Goal: Task Accomplishment & Management: Use online tool/utility

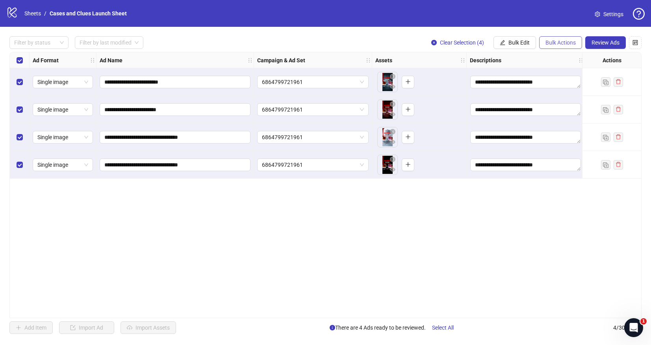
click at [563, 40] on span "Bulk Actions" at bounding box center [561, 42] width 30 height 6
click at [560, 57] on span "Delete" at bounding box center [572, 58] width 54 height 9
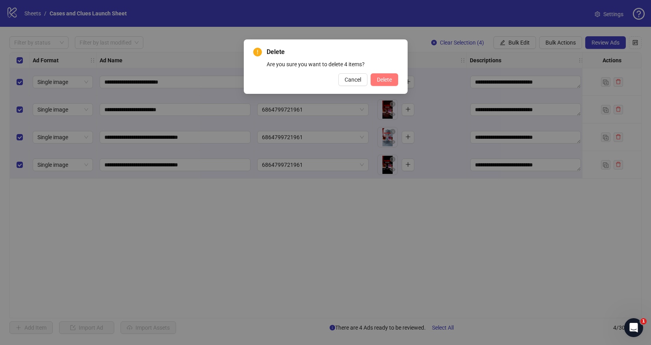
click at [386, 77] on span "Delete" at bounding box center [384, 79] width 15 height 6
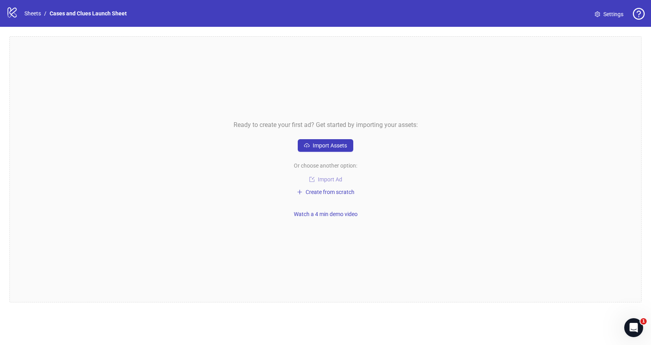
click at [327, 180] on span "Import Ad" at bounding box center [330, 179] width 24 height 6
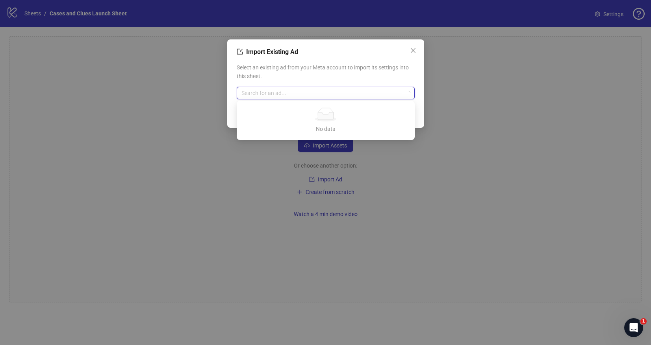
click at [308, 95] on input "search" at bounding box center [322, 93] width 162 height 12
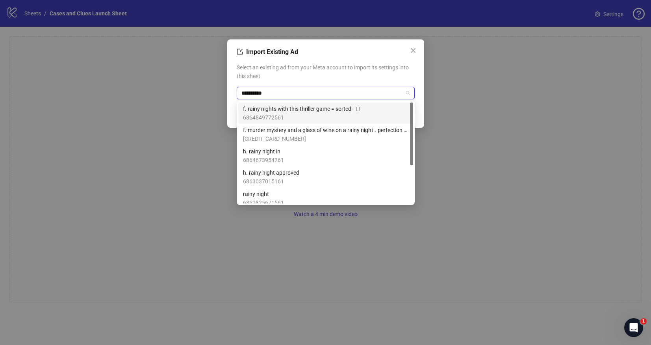
type input "**********"
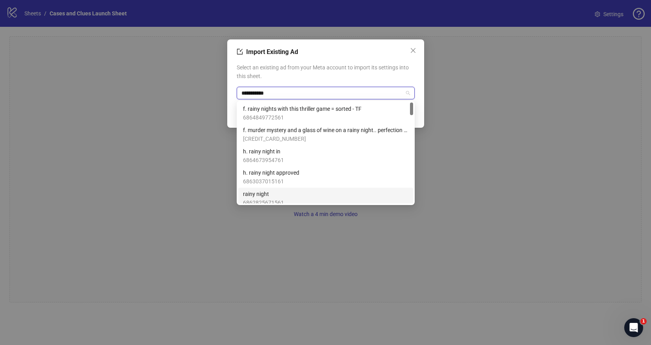
click at [275, 193] on span "rainy night" at bounding box center [263, 193] width 41 height 9
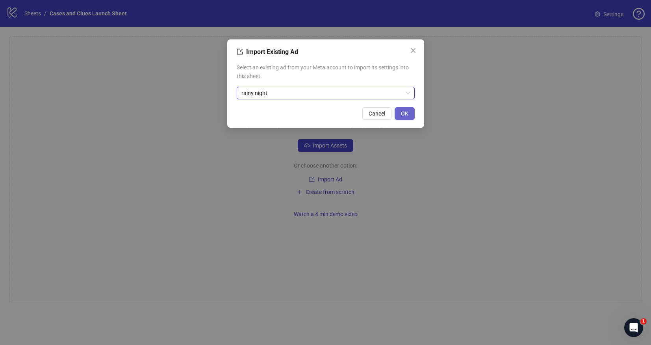
click at [407, 111] on span "OK" at bounding box center [404, 113] width 7 height 6
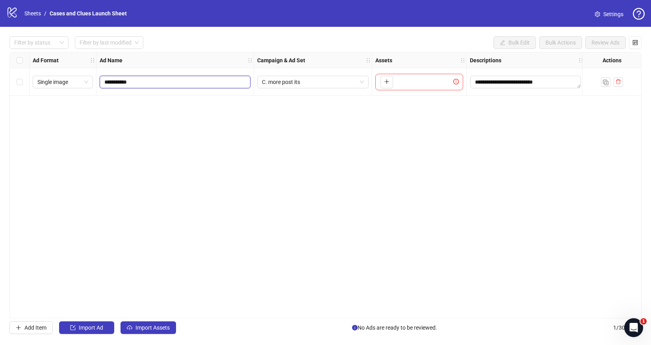
click at [140, 79] on input "**********" at bounding box center [174, 82] width 140 height 9
drag, startPoint x: 140, startPoint y: 82, endPoint x: 100, endPoint y: 84, distance: 40.6
click at [100, 84] on span "**********" at bounding box center [175, 82] width 151 height 13
click at [616, 80] on icon "delete" at bounding box center [619, 82] width 6 height 6
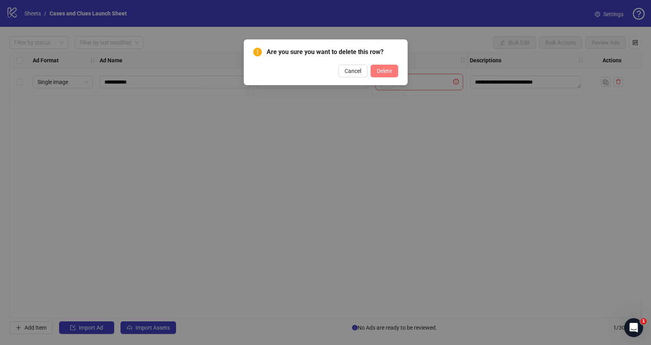
click at [395, 71] on button "Delete" at bounding box center [385, 71] width 28 height 13
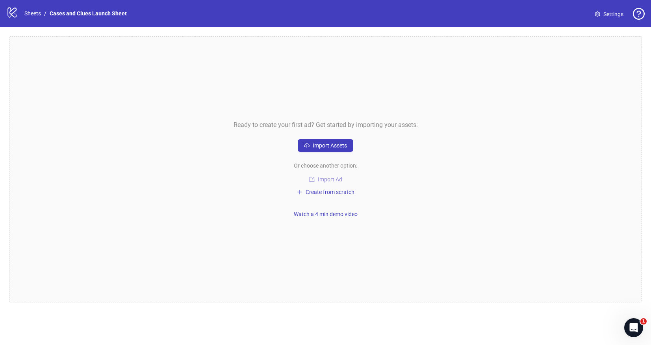
click at [325, 178] on span "Import Ad" at bounding box center [330, 179] width 24 height 6
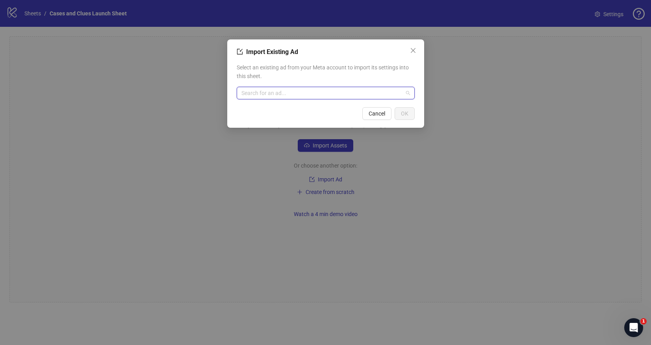
click at [305, 91] on input "search" at bounding box center [322, 93] width 162 height 12
type input "******"
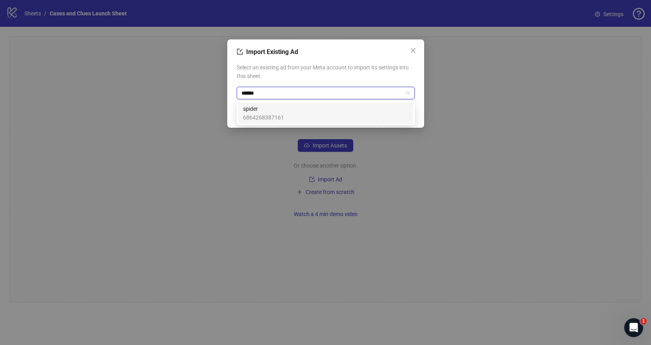
click at [281, 118] on span "6864268387161" at bounding box center [263, 117] width 41 height 9
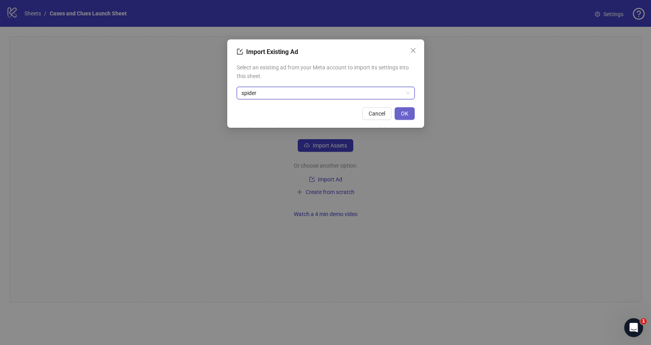
click at [404, 112] on span "OK" at bounding box center [404, 113] width 7 height 6
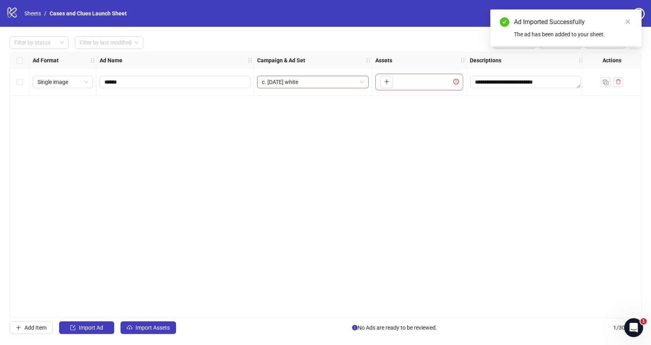
click at [352, 82] on span "c. [DATE] white" at bounding box center [313, 82] width 102 height 12
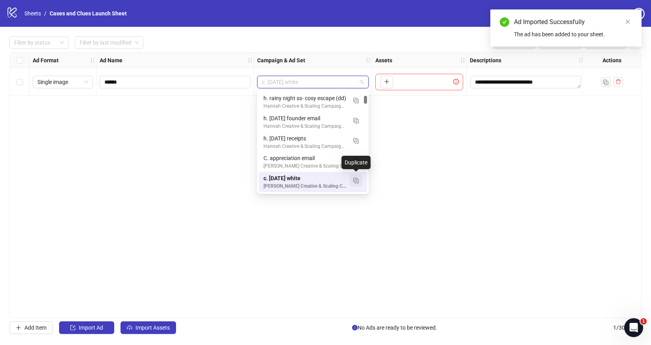
click at [355, 181] on img "button" at bounding box center [356, 181] width 6 height 6
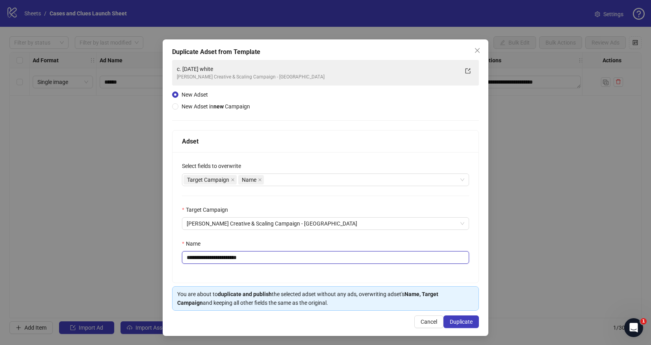
drag, startPoint x: 267, startPoint y: 259, endPoint x: 191, endPoint y: 258, distance: 75.2
click at [191, 258] on input "**********" at bounding box center [325, 257] width 287 height 13
click at [199, 260] on input "**********" at bounding box center [325, 257] width 287 height 13
click at [223, 257] on input "**********" at bounding box center [325, 257] width 287 height 13
click at [310, 256] on input "**********" at bounding box center [325, 257] width 287 height 13
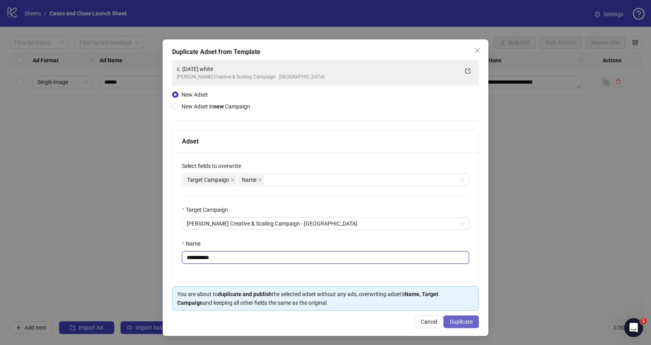
type input "**********"
click at [453, 319] on span "Duplicate" at bounding box center [461, 321] width 23 height 6
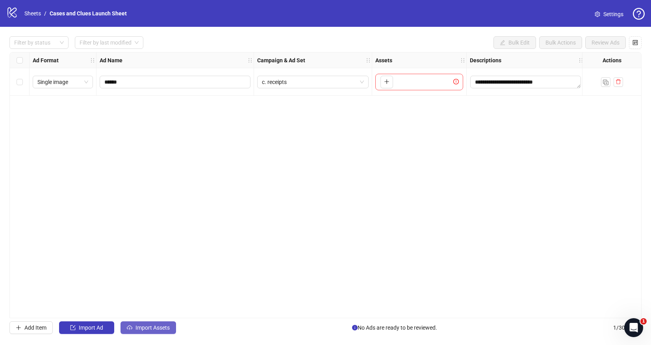
click at [145, 326] on span "Import Assets" at bounding box center [153, 327] width 34 height 6
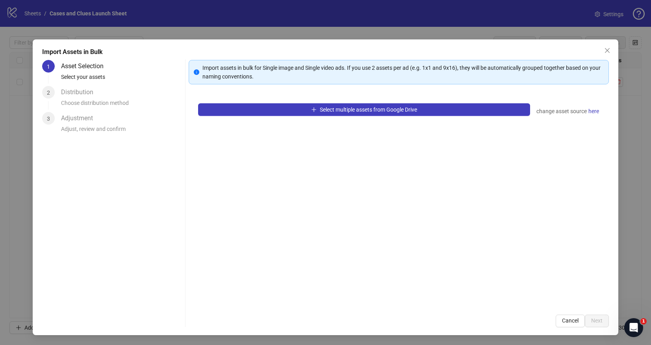
click at [252, 116] on div "Select multiple assets from Google Drive change asset source here" at bounding box center [399, 199] width 420 height 211
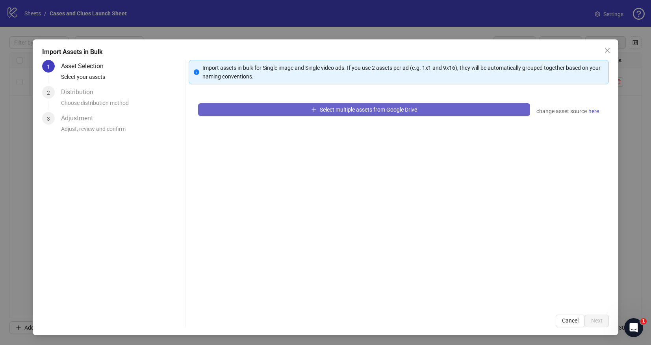
click at [255, 113] on button "Select multiple assets from Google Drive" at bounding box center [364, 109] width 332 height 13
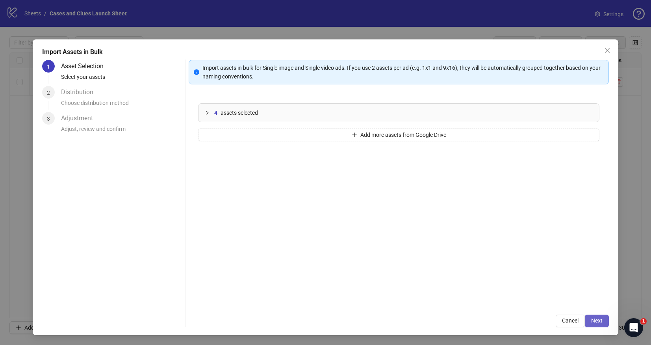
click at [598, 321] on span "Next" at bounding box center [596, 320] width 11 height 6
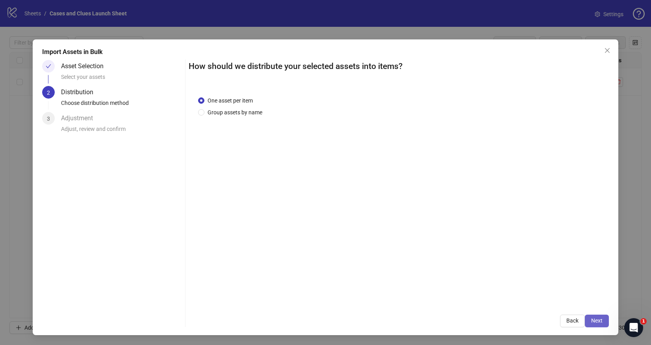
click at [598, 317] on span "Next" at bounding box center [596, 320] width 11 height 6
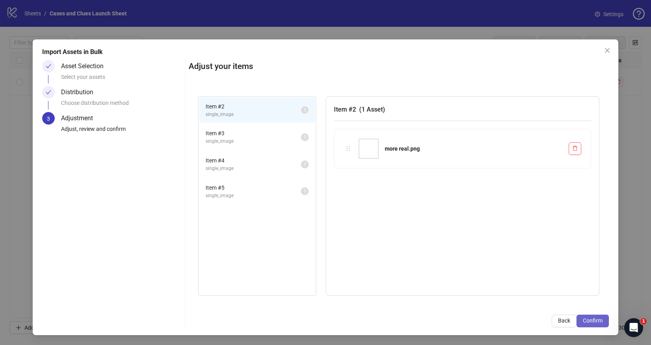
click at [592, 323] on span "Confirm" at bounding box center [593, 320] width 20 height 6
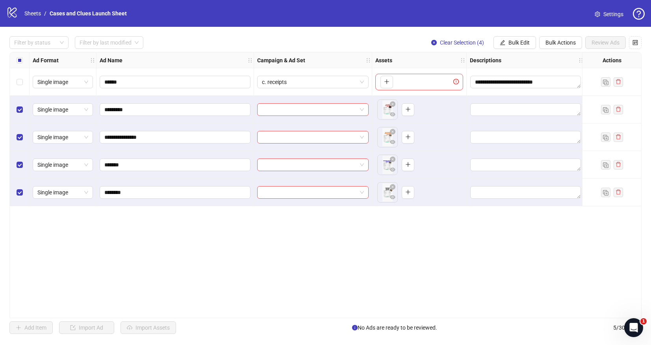
click at [24, 82] on div "Select row 1" at bounding box center [20, 82] width 20 height 28
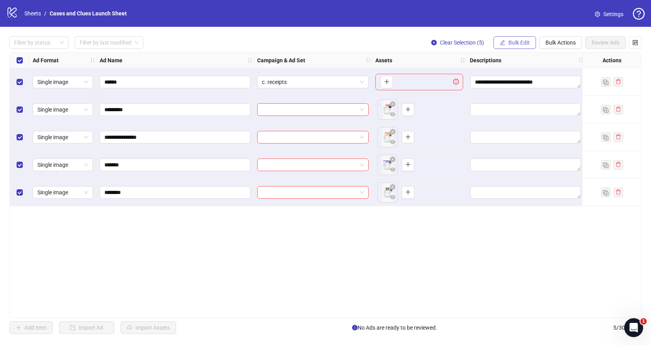
click at [518, 43] on span "Bulk Edit" at bounding box center [519, 42] width 21 height 6
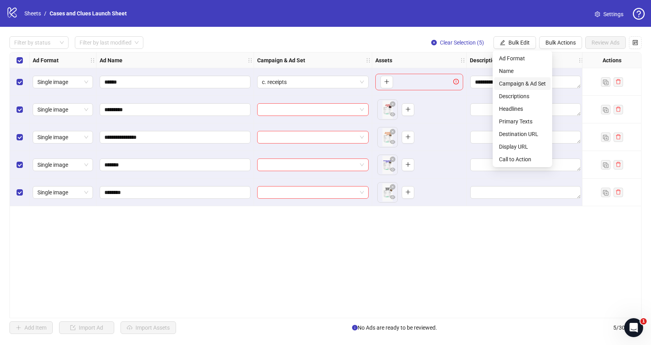
click at [515, 84] on span "Campaign & Ad Set" at bounding box center [522, 83] width 47 height 9
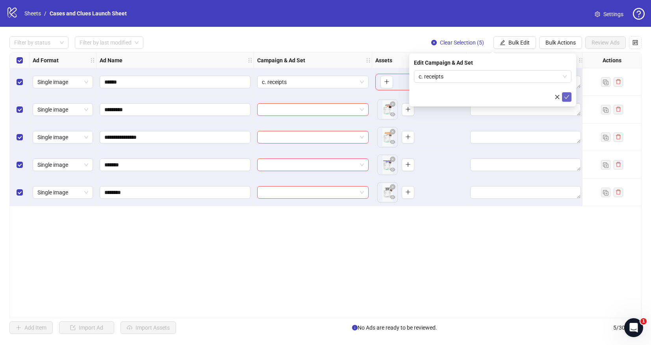
click at [566, 95] on icon "check" at bounding box center [567, 97] width 6 height 6
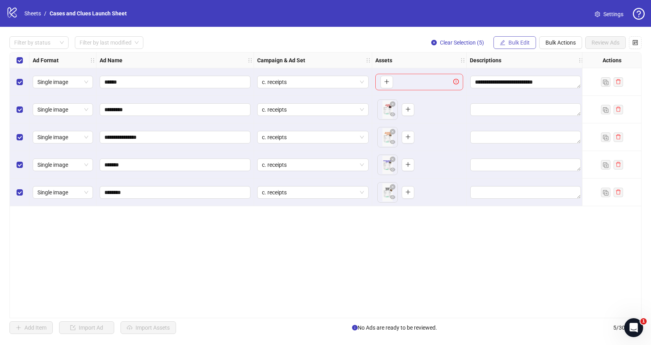
click at [514, 43] on span "Bulk Edit" at bounding box center [519, 42] width 21 height 6
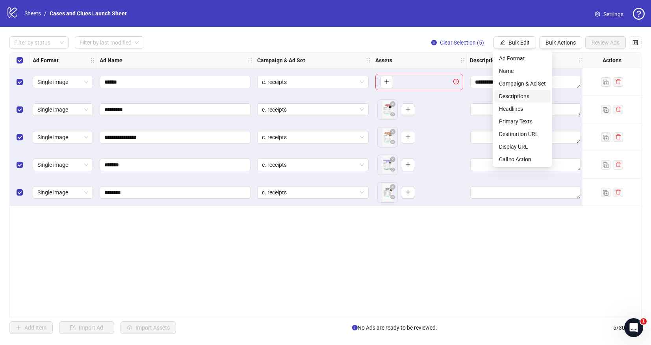
click at [515, 93] on span "Descriptions" at bounding box center [522, 96] width 47 height 9
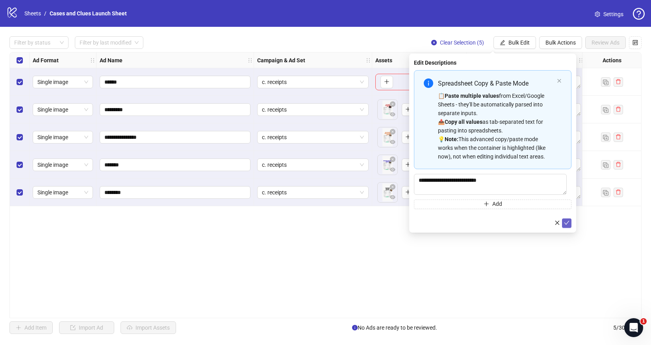
click at [567, 225] on icon "check" at bounding box center [567, 223] width 6 height 6
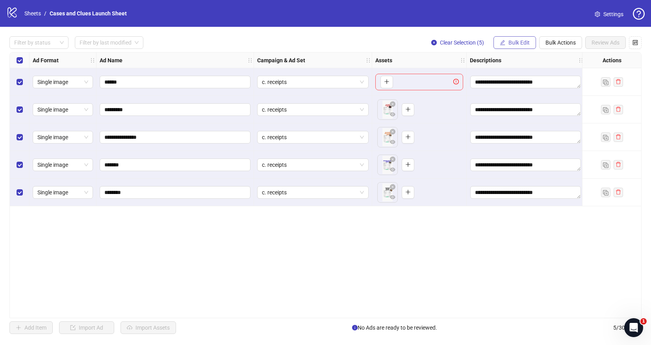
click at [503, 43] on icon "edit" at bounding box center [503, 43] width 6 height 6
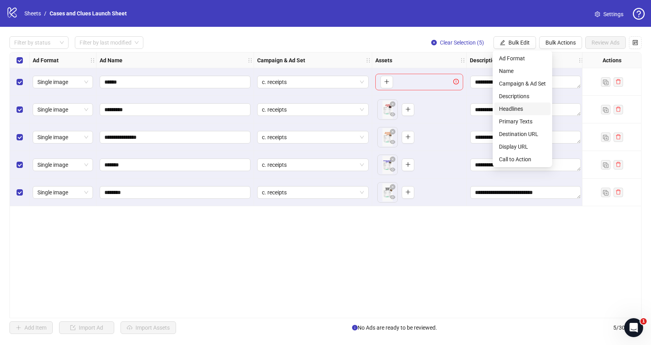
click at [512, 106] on span "Headlines" at bounding box center [522, 108] width 47 height 9
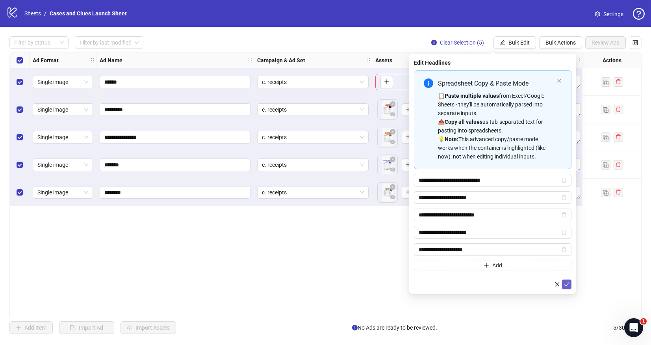
click at [566, 283] on icon "check" at bounding box center [567, 284] width 6 height 6
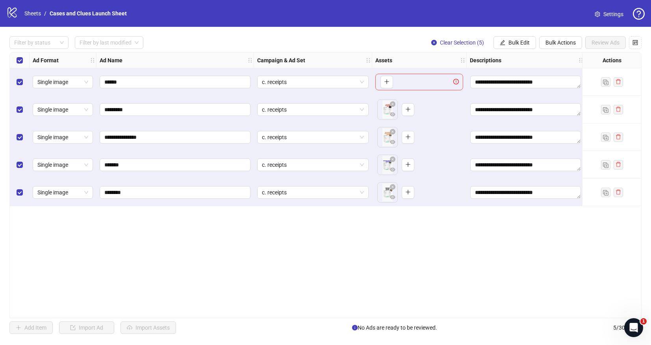
click at [376, 318] on div "**********" at bounding box center [325, 185] width 651 height 316
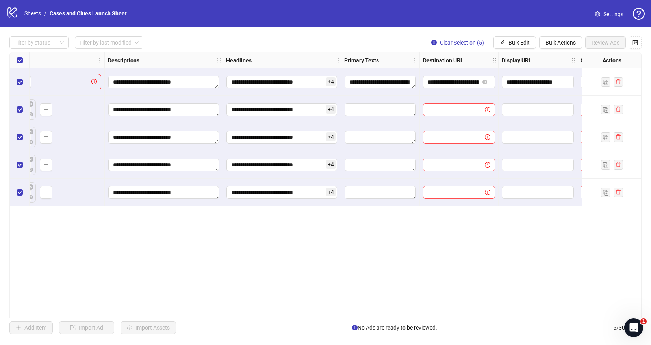
scroll to position [0, 373]
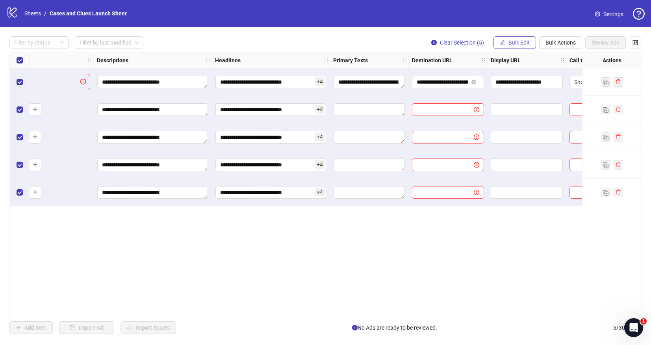
click at [514, 44] on span "Bulk Edit" at bounding box center [519, 42] width 21 height 6
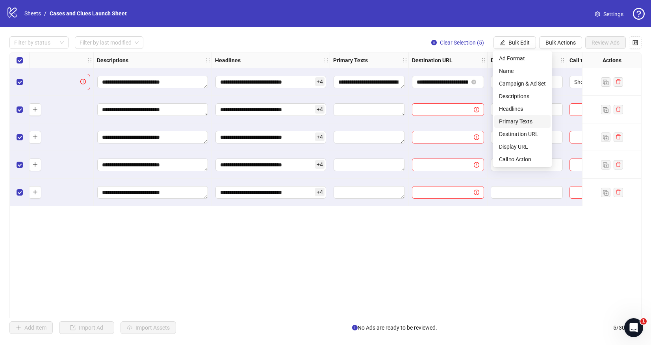
click at [512, 119] on span "Primary Texts" at bounding box center [522, 121] width 47 height 9
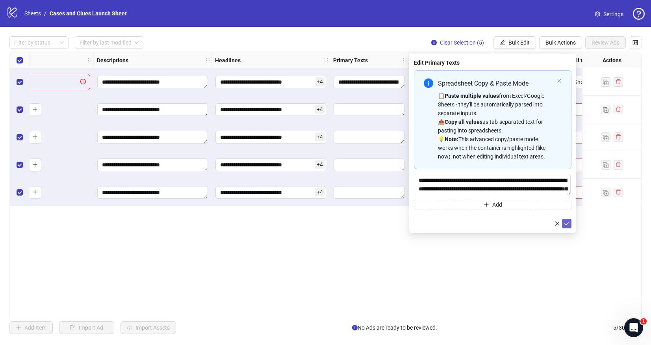
click at [567, 225] on icon "check" at bounding box center [567, 224] width 6 height 6
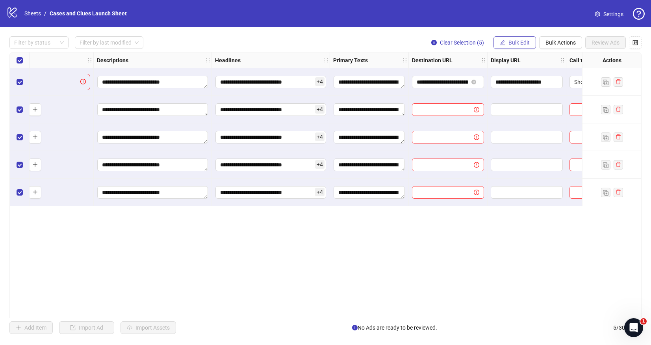
click at [510, 43] on span "Bulk Edit" at bounding box center [519, 42] width 21 height 6
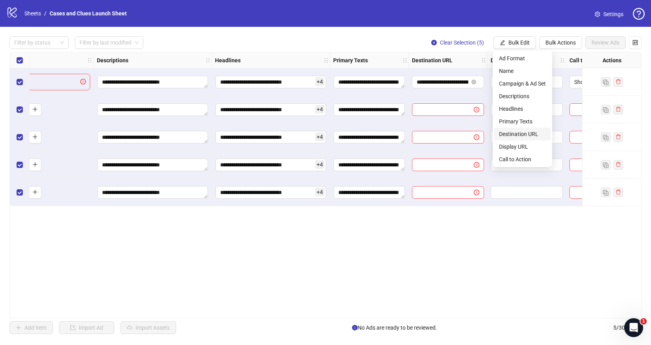
click at [512, 132] on span "Destination URL" at bounding box center [522, 134] width 47 height 9
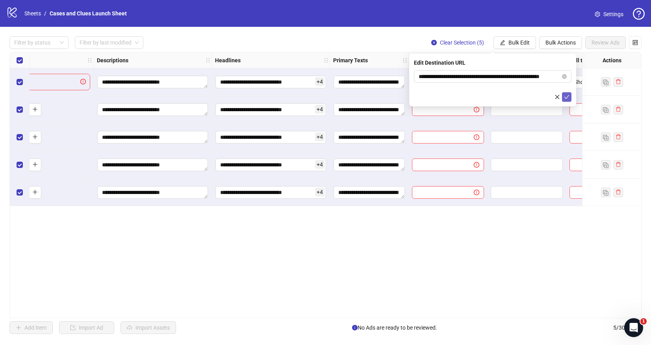
click at [569, 97] on icon "check" at bounding box center [567, 97] width 6 height 6
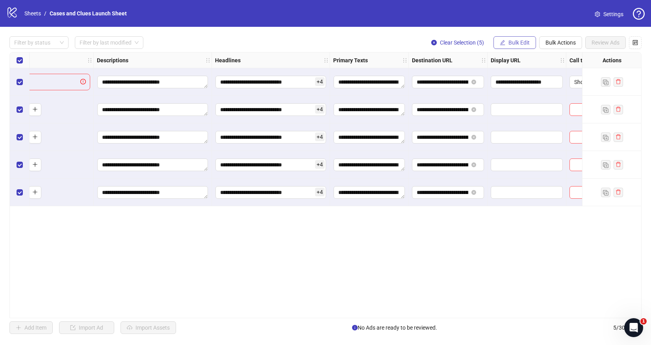
click at [514, 42] on span "Bulk Edit" at bounding box center [519, 42] width 21 height 6
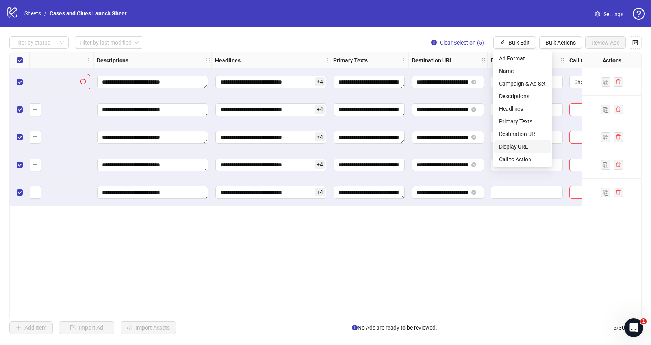
click at [513, 145] on span "Display URL" at bounding box center [522, 146] width 47 height 9
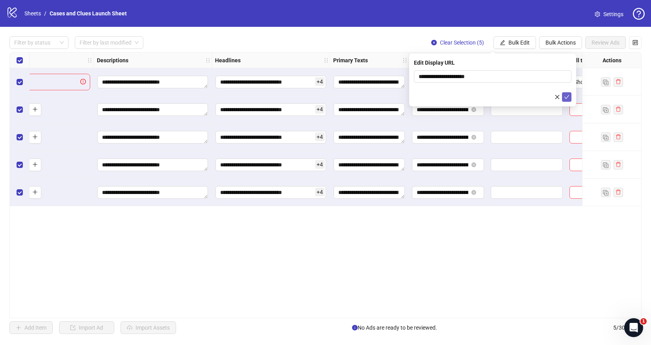
click at [567, 97] on icon "check" at bounding box center [566, 97] width 5 height 4
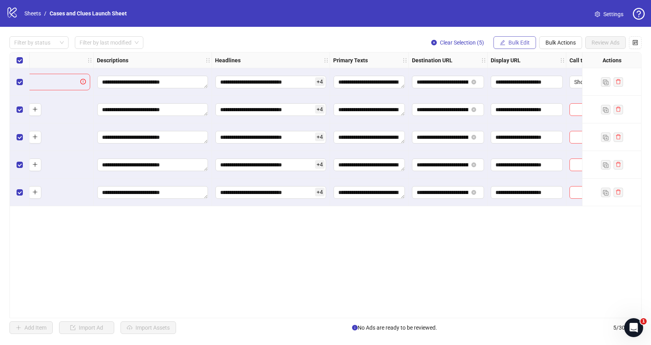
click at [524, 41] on span "Bulk Edit" at bounding box center [519, 42] width 21 height 6
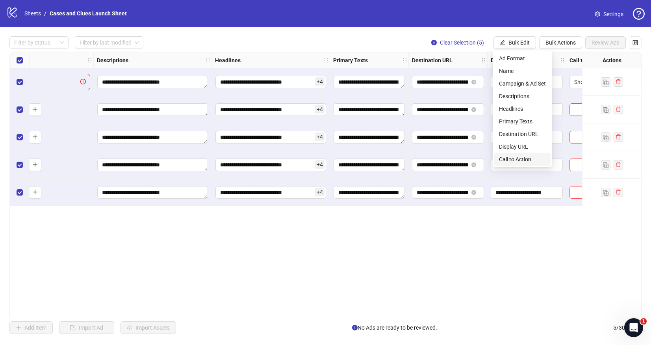
click at [523, 159] on span "Call to Action" at bounding box center [522, 159] width 47 height 9
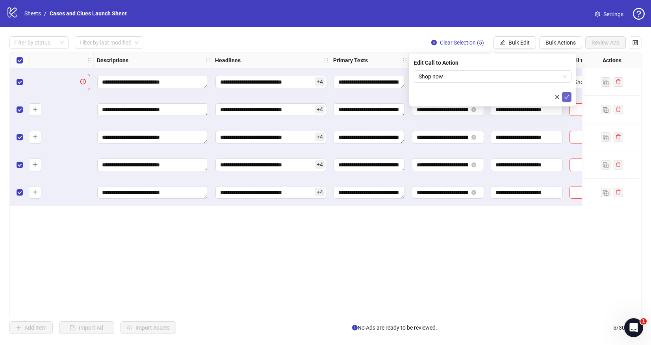
click at [567, 97] on icon "check" at bounding box center [566, 97] width 5 height 4
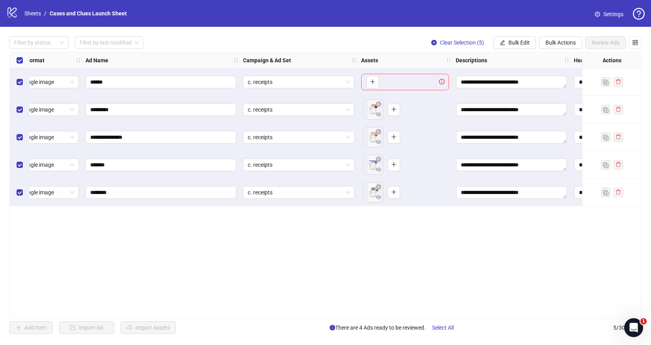
scroll to position [0, 0]
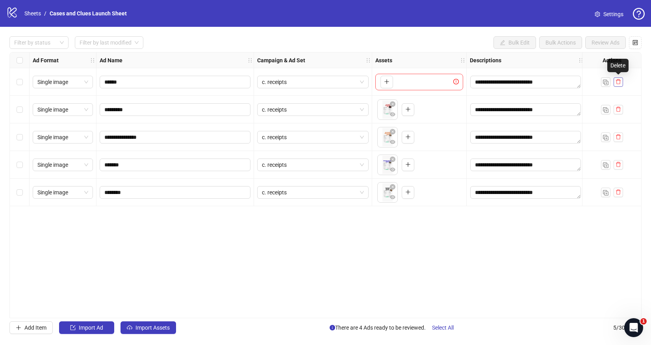
click at [619, 82] on icon "delete" at bounding box center [619, 82] width 6 height 6
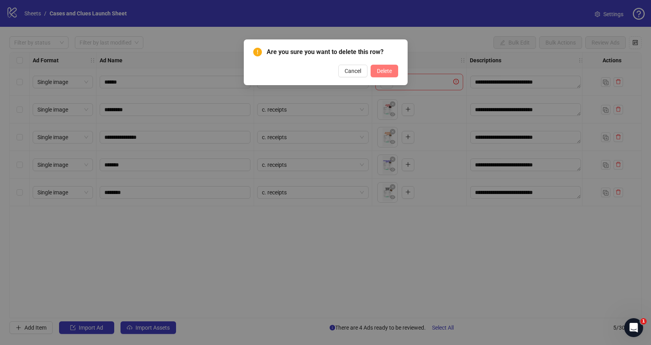
click at [384, 71] on span "Delete" at bounding box center [384, 71] width 15 height 6
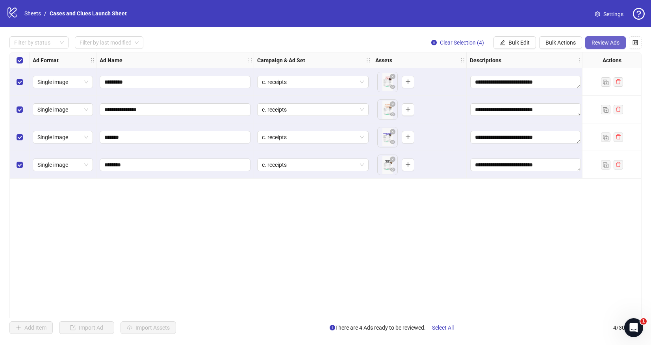
click at [603, 41] on span "Review Ads" at bounding box center [606, 42] width 28 height 6
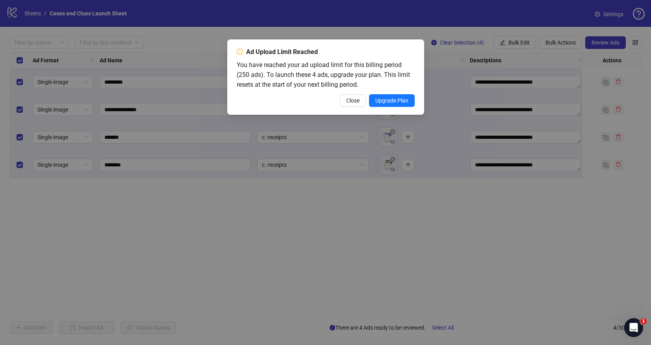
click at [343, 176] on div "Ad Upload Limit Reached You have reached your ad upload limit for this billing …" at bounding box center [325, 172] width 651 height 345
click at [351, 104] on button "Close" at bounding box center [353, 100] width 26 height 13
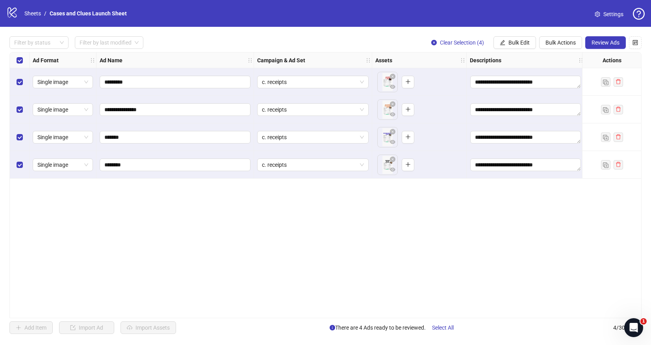
click at [338, 195] on div "**********" at bounding box center [325, 185] width 632 height 266
click at [603, 41] on span "Review Ads" at bounding box center [606, 42] width 28 height 6
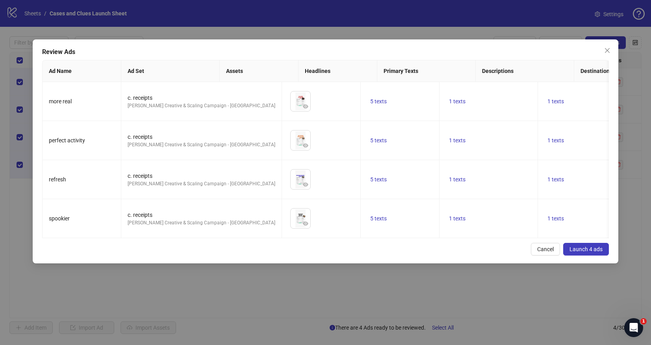
click at [588, 250] on span "Launch 4 ads" at bounding box center [586, 249] width 33 height 6
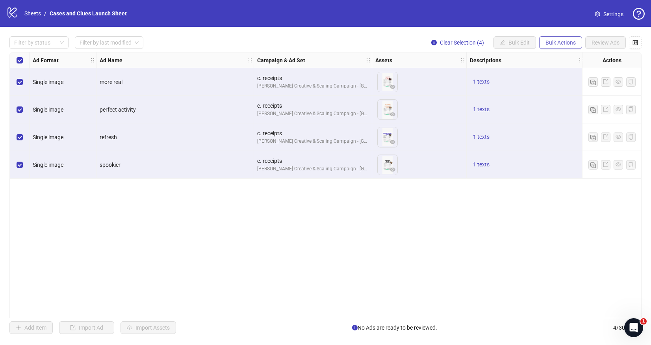
click at [565, 39] on button "Bulk Actions" at bounding box center [560, 42] width 43 height 13
click at [561, 57] on span "Delete" at bounding box center [572, 58] width 54 height 9
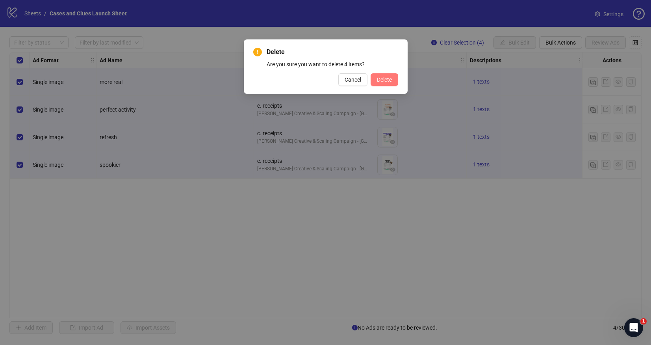
click at [387, 80] on span "Delete" at bounding box center [384, 79] width 15 height 6
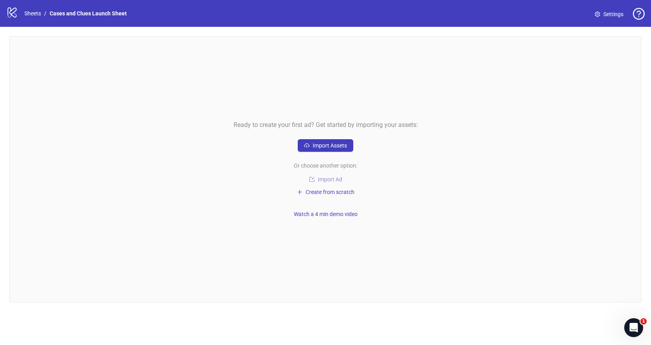
click at [323, 178] on span "Import Ad" at bounding box center [330, 179] width 24 height 6
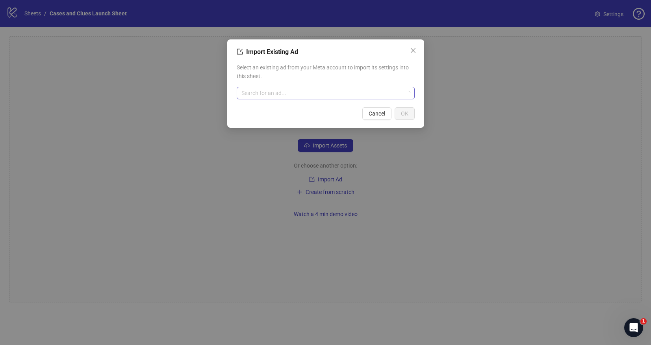
click at [314, 91] on input "search" at bounding box center [322, 93] width 162 height 12
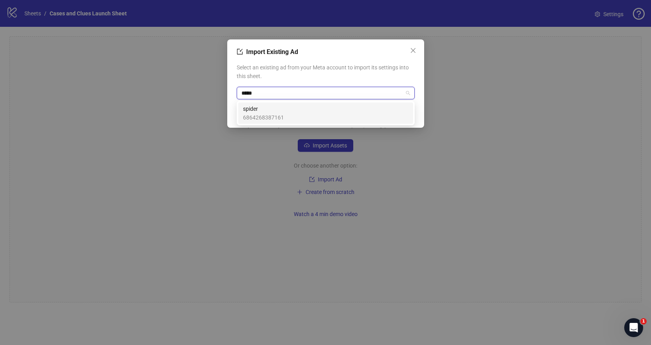
type input "******"
click at [277, 111] on span "spider" at bounding box center [263, 108] width 41 height 9
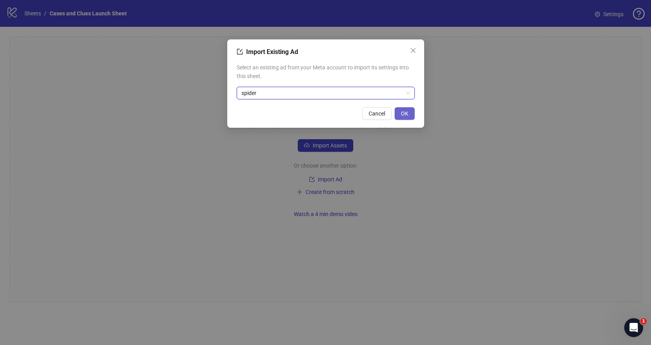
click at [411, 112] on button "OK" at bounding box center [405, 113] width 20 height 13
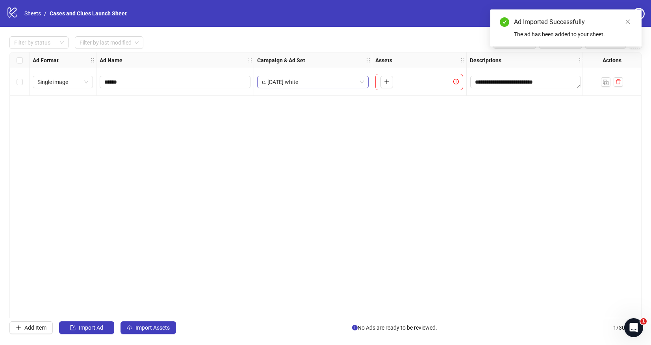
click at [330, 81] on span "c. [DATE] white" at bounding box center [313, 82] width 102 height 12
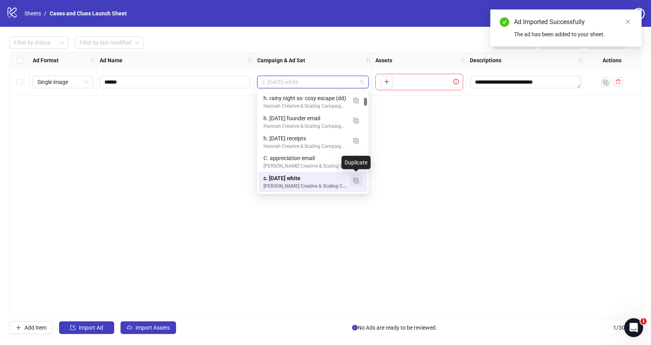
click at [355, 179] on img "button" at bounding box center [356, 181] width 6 height 6
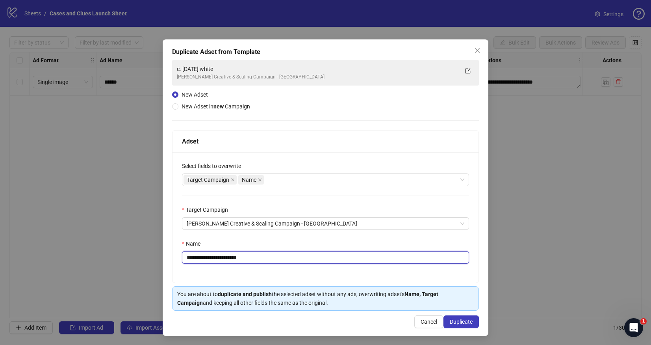
drag, startPoint x: 253, startPoint y: 258, endPoint x: 191, endPoint y: 255, distance: 61.5
click at [191, 255] on input "**********" at bounding box center [325, 257] width 287 height 13
click at [211, 258] on input "**********" at bounding box center [325, 257] width 287 height 13
click at [257, 254] on input "**********" at bounding box center [325, 257] width 287 height 13
type input "**********"
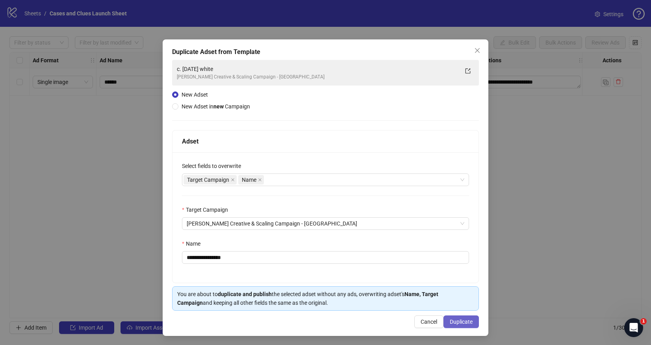
click at [450, 321] on span "Duplicate" at bounding box center [461, 321] width 23 height 6
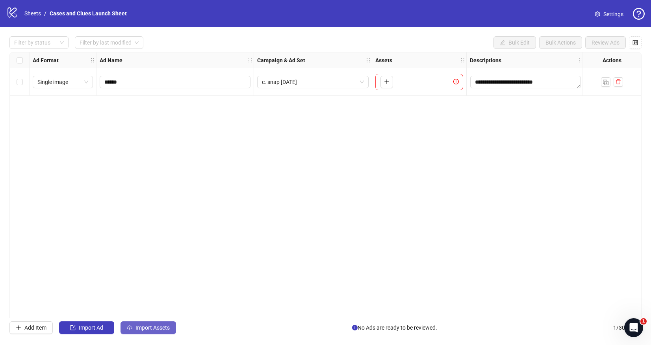
click at [147, 329] on span "Import Assets" at bounding box center [153, 327] width 34 height 6
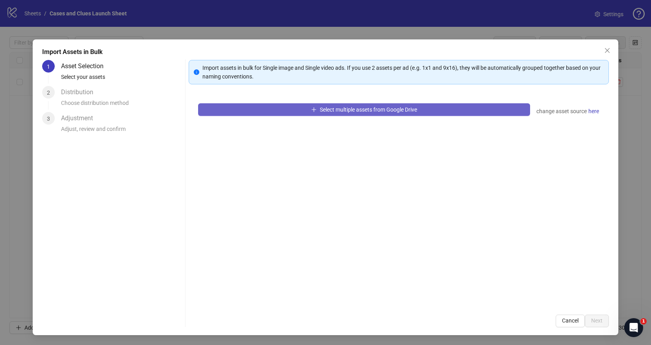
click at [267, 115] on button "Select multiple assets from Google Drive" at bounding box center [364, 109] width 332 height 13
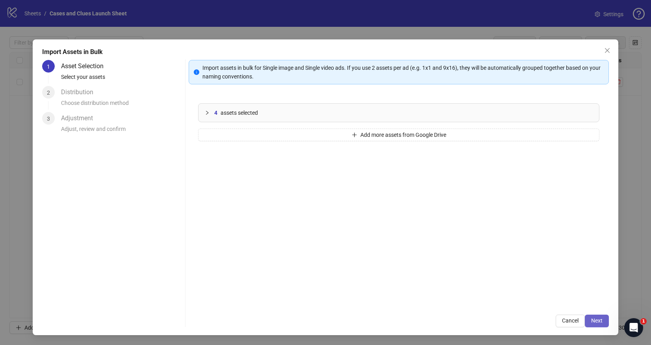
click at [603, 322] on button "Next" at bounding box center [597, 320] width 24 height 13
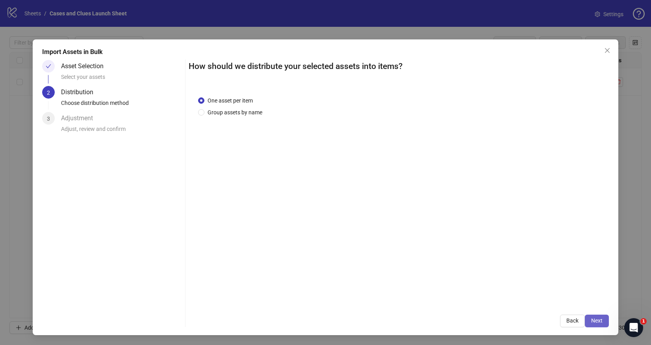
click at [602, 323] on span "Next" at bounding box center [596, 320] width 11 height 6
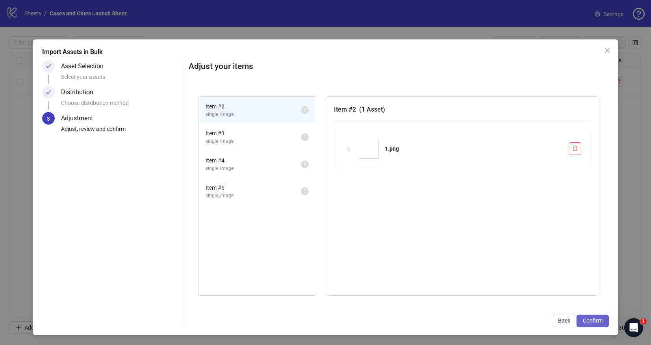
click at [599, 321] on span "Confirm" at bounding box center [593, 320] width 20 height 6
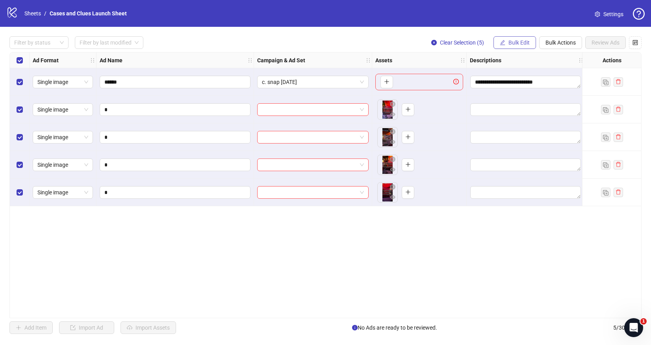
click at [510, 41] on span "Bulk Edit" at bounding box center [519, 42] width 21 height 6
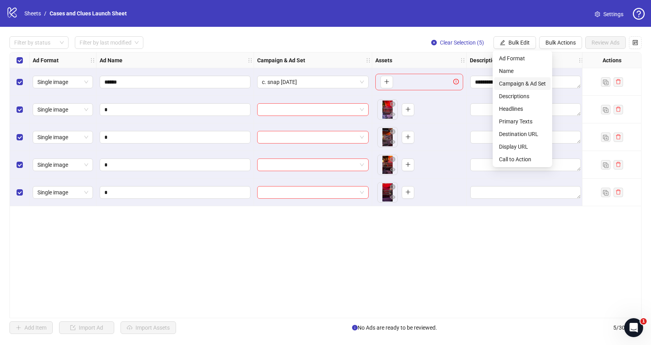
click at [519, 80] on span "Campaign & Ad Set" at bounding box center [522, 83] width 47 height 9
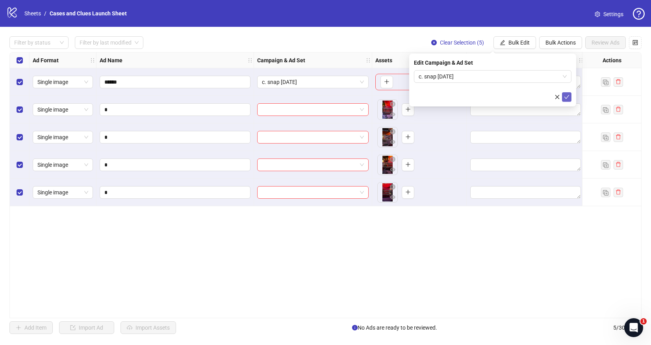
click at [568, 97] on icon "check" at bounding box center [567, 97] width 6 height 6
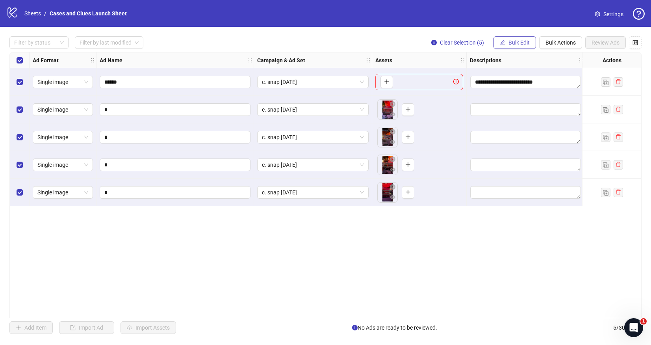
click at [509, 45] on span "Bulk Edit" at bounding box center [519, 42] width 21 height 6
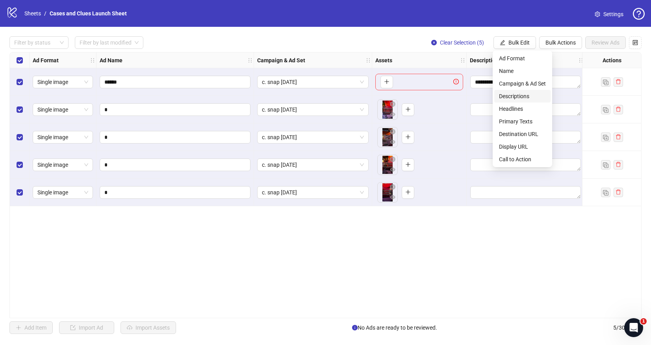
click at [521, 93] on span "Descriptions" at bounding box center [522, 96] width 47 height 9
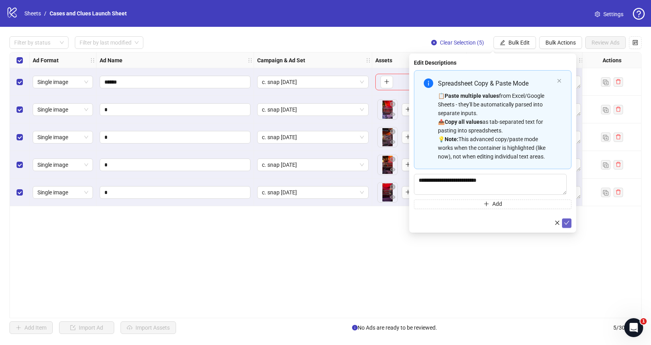
click at [566, 221] on icon "check" at bounding box center [567, 223] width 6 height 6
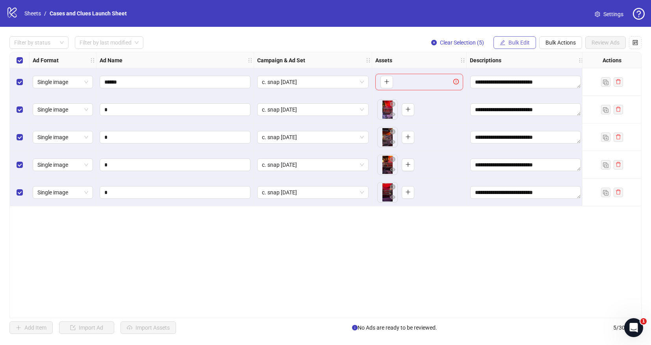
click at [518, 42] on span "Bulk Edit" at bounding box center [519, 42] width 21 height 6
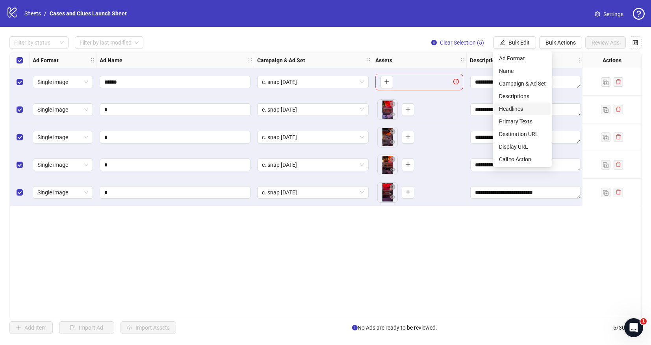
click at [519, 108] on span "Headlines" at bounding box center [522, 108] width 47 height 9
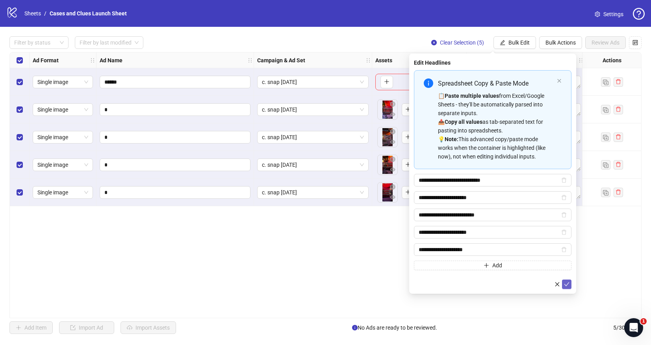
click at [566, 286] on icon "check" at bounding box center [567, 284] width 6 height 6
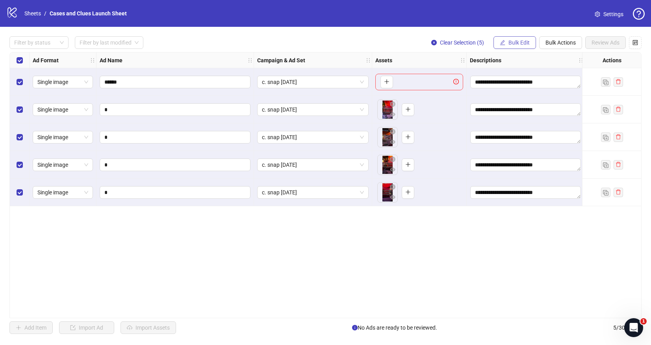
click at [511, 43] on span "Bulk Edit" at bounding box center [519, 42] width 21 height 6
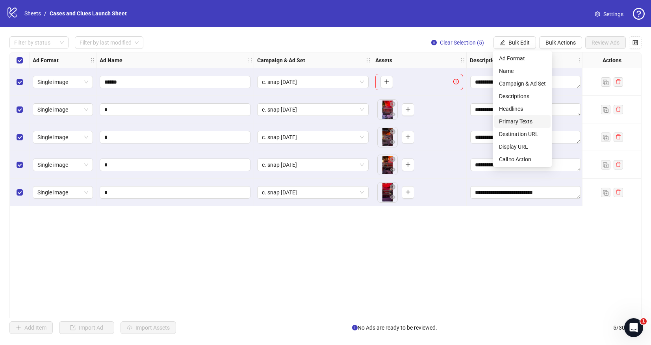
click at [518, 119] on span "Primary Texts" at bounding box center [522, 121] width 47 height 9
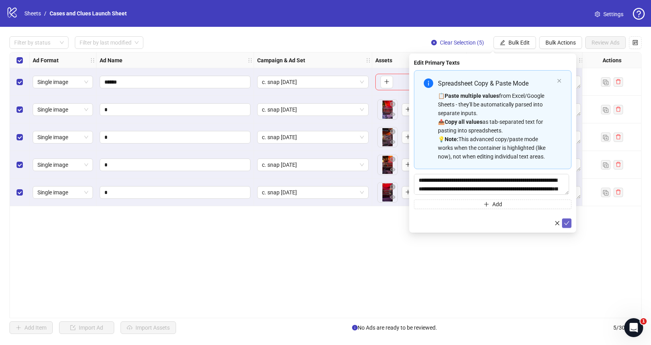
click at [568, 225] on icon "check" at bounding box center [567, 223] width 6 height 6
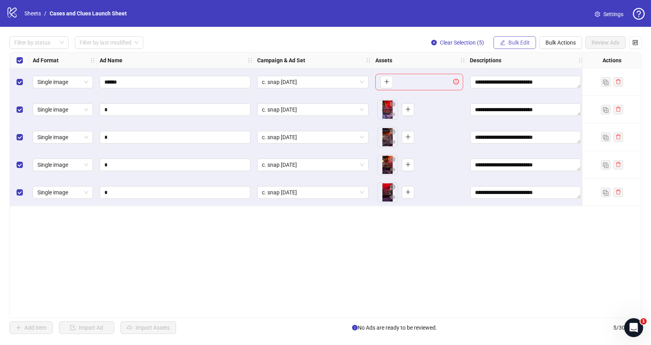
click at [511, 46] on button "Bulk Edit" at bounding box center [515, 42] width 43 height 13
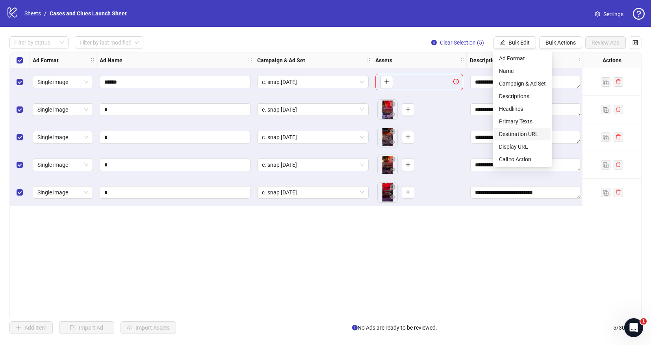
click at [520, 135] on span "Destination URL" at bounding box center [522, 134] width 47 height 9
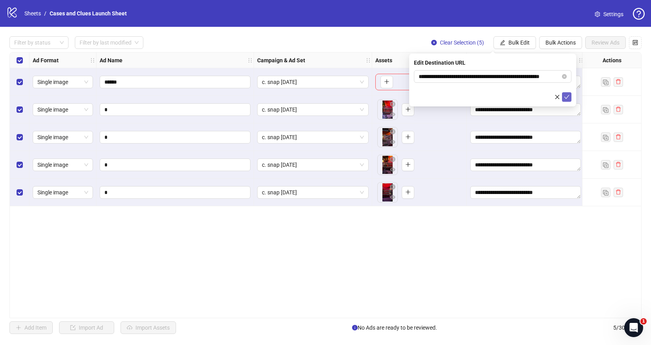
click at [565, 98] on icon "check" at bounding box center [567, 97] width 6 height 6
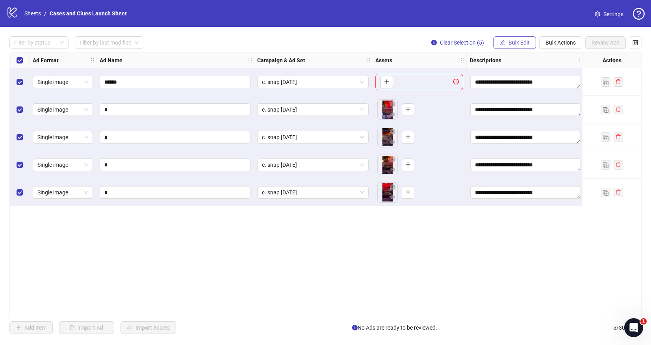
click at [518, 45] on span "Bulk Edit" at bounding box center [519, 42] width 21 height 6
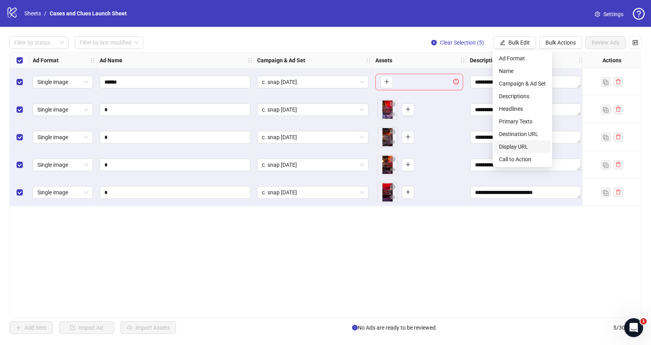
click at [521, 145] on span "Display URL" at bounding box center [522, 146] width 47 height 9
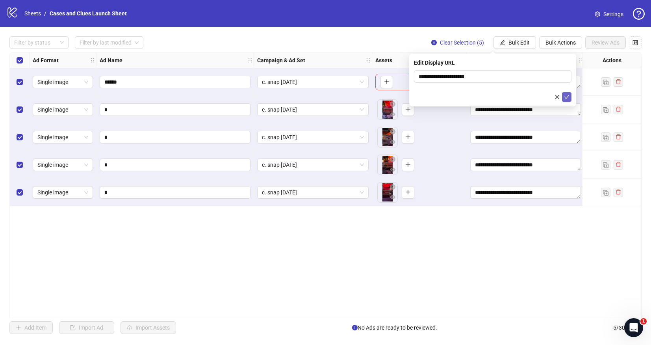
click at [566, 95] on icon "check" at bounding box center [567, 97] width 6 height 6
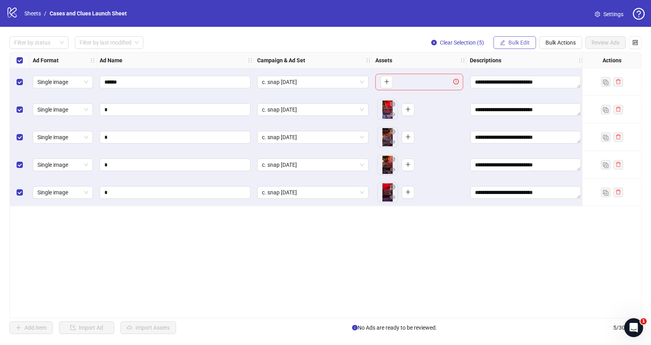
click at [521, 42] on span "Bulk Edit" at bounding box center [519, 42] width 21 height 6
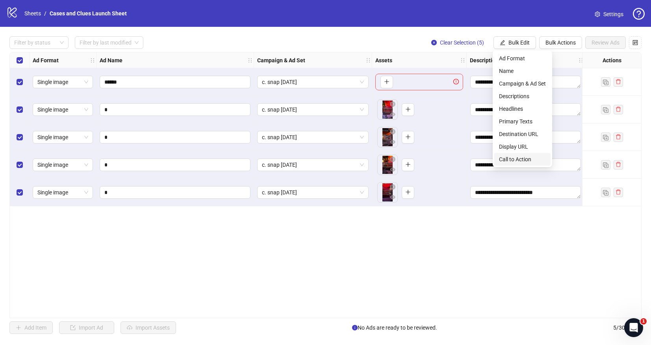
click at [530, 157] on span "Call to Action" at bounding box center [522, 159] width 47 height 9
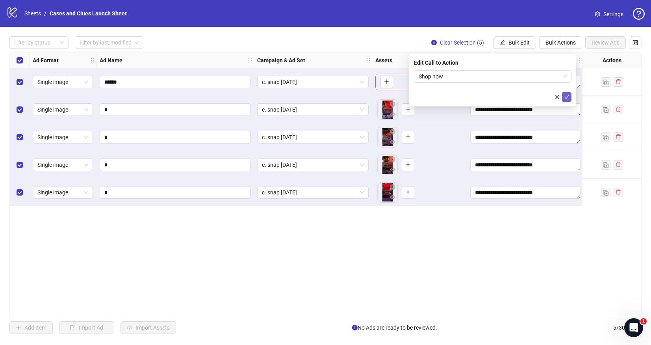
click at [566, 94] on icon "check" at bounding box center [567, 97] width 6 height 6
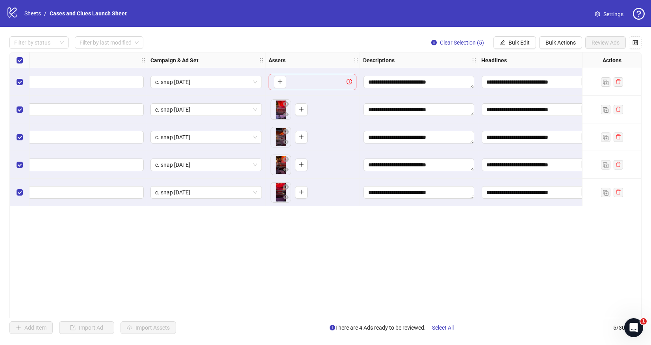
scroll to position [0, 0]
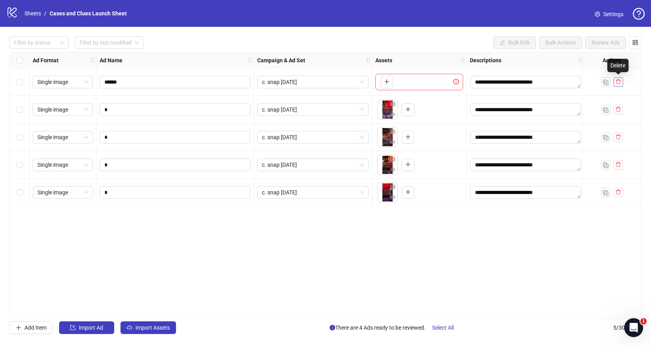
click at [618, 82] on icon "delete" at bounding box center [619, 82] width 6 height 6
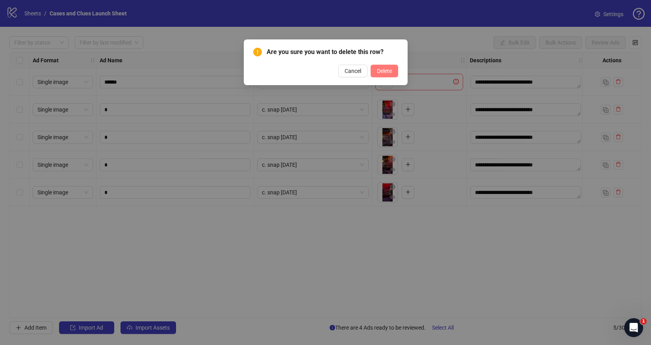
click at [381, 72] on span "Delete" at bounding box center [384, 71] width 15 height 6
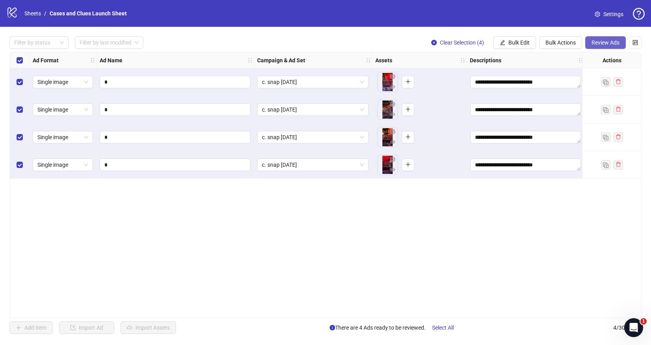
click at [607, 42] on span "Review Ads" at bounding box center [606, 42] width 28 height 6
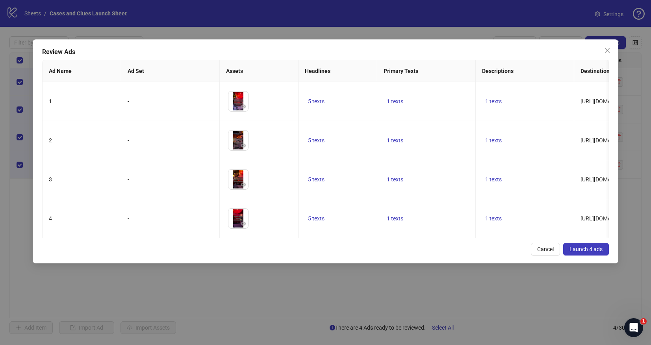
click at [583, 249] on span "Launch 4 ads" at bounding box center [586, 249] width 33 height 6
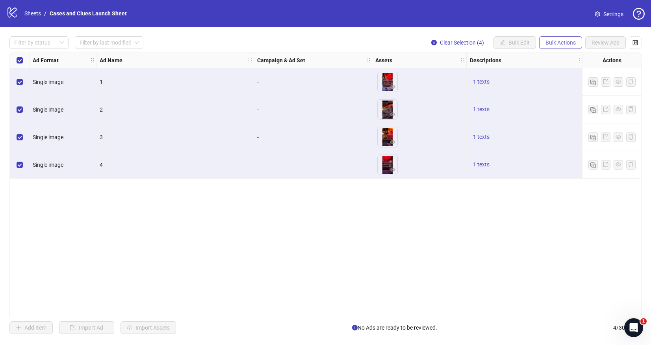
click at [563, 43] on span "Bulk Actions" at bounding box center [561, 42] width 30 height 6
click at [560, 59] on span "Delete" at bounding box center [572, 58] width 54 height 9
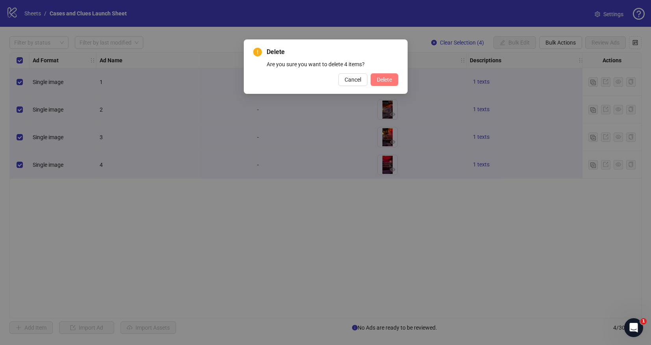
click at [384, 77] on span "Delete" at bounding box center [384, 79] width 15 height 6
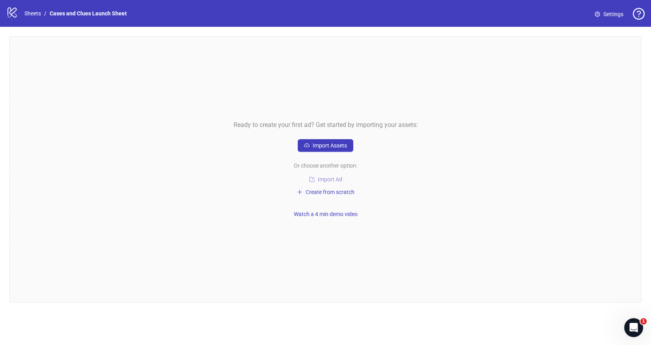
click at [331, 178] on span "Import Ad" at bounding box center [330, 179] width 24 height 6
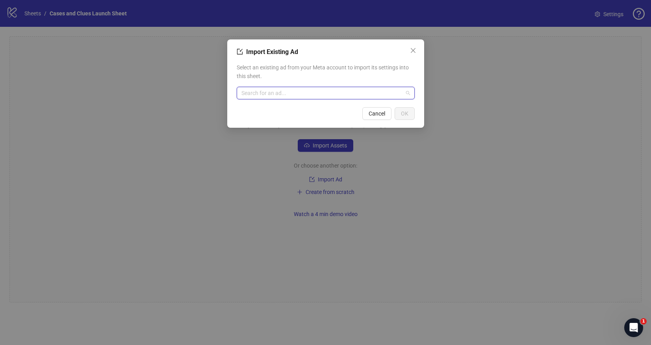
click at [276, 95] on input "search" at bounding box center [322, 93] width 162 height 12
type input "******"
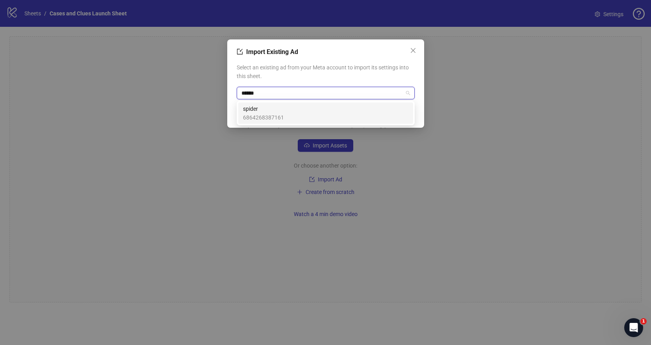
click at [266, 121] on span "6864268387161" at bounding box center [263, 117] width 41 height 9
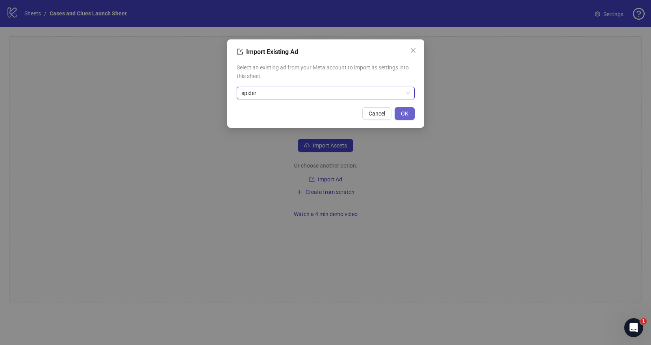
click at [411, 111] on button "OK" at bounding box center [405, 113] width 20 height 13
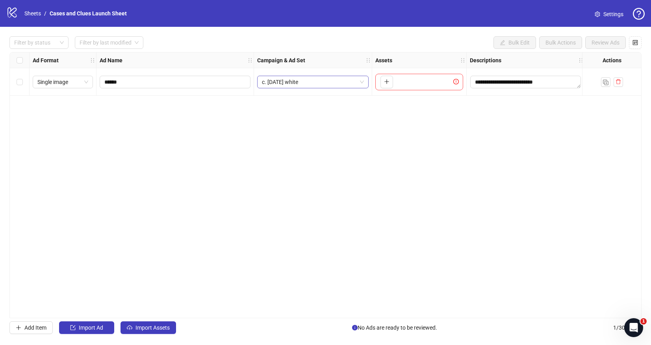
click at [358, 79] on span "c. [DATE] white" at bounding box center [313, 82] width 102 height 12
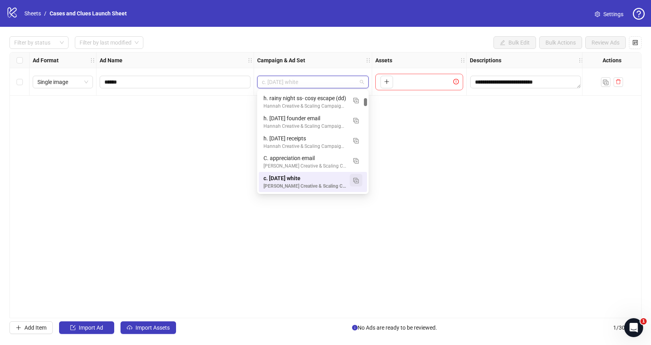
click at [359, 180] on button "button" at bounding box center [356, 180] width 13 height 13
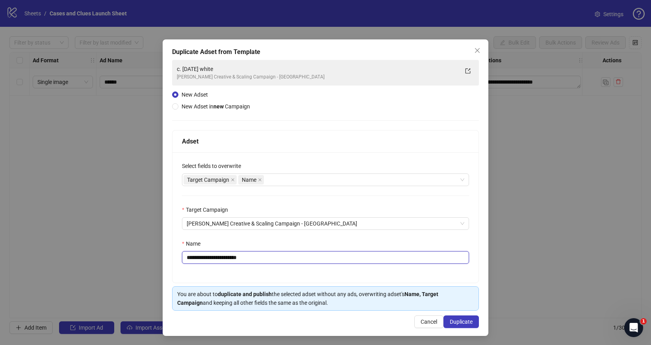
drag, startPoint x: 256, startPoint y: 258, endPoint x: 193, endPoint y: 256, distance: 63.4
click at [193, 256] on input "**********" at bounding box center [325, 257] width 287 height 13
type input "*********"
click at [462, 321] on span "Duplicate" at bounding box center [461, 321] width 23 height 6
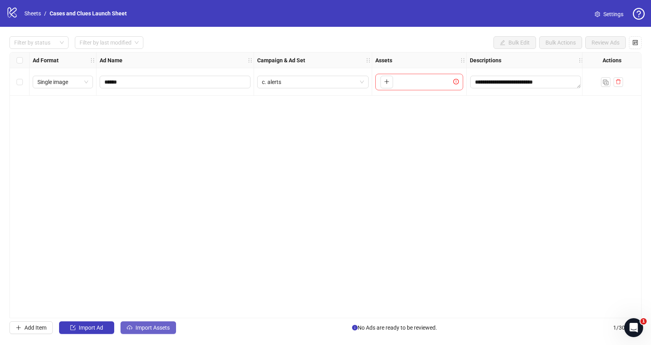
click at [137, 325] on span "Import Assets" at bounding box center [153, 327] width 34 height 6
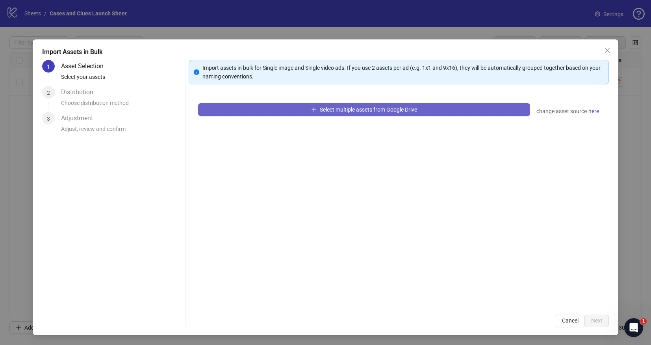
click at [268, 109] on button "Select multiple assets from Google Drive" at bounding box center [364, 109] width 332 height 13
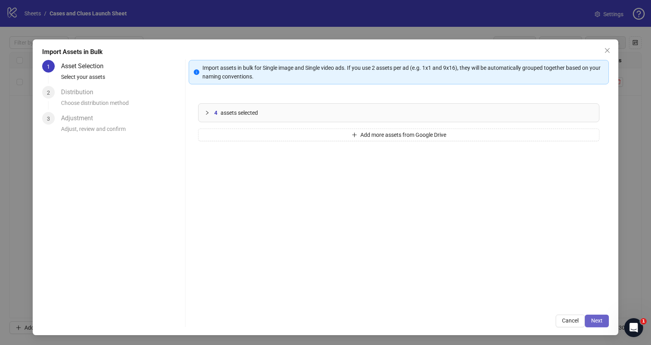
click at [593, 318] on span "Next" at bounding box center [596, 320] width 11 height 6
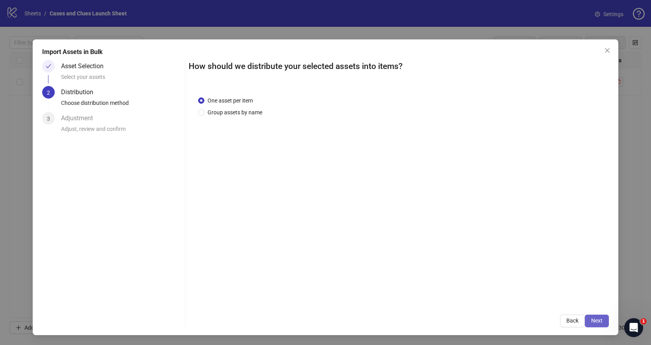
click at [602, 318] on span "Next" at bounding box center [596, 320] width 11 height 6
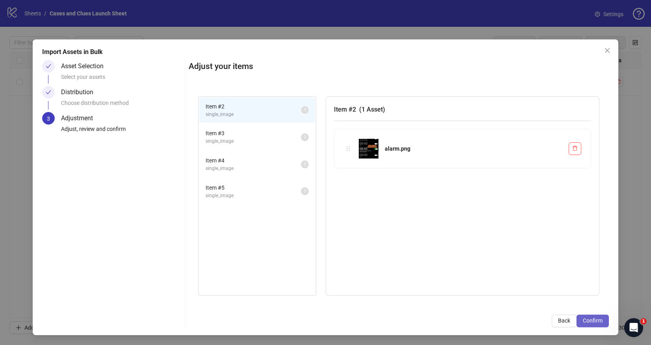
click at [599, 322] on span "Confirm" at bounding box center [593, 320] width 20 height 6
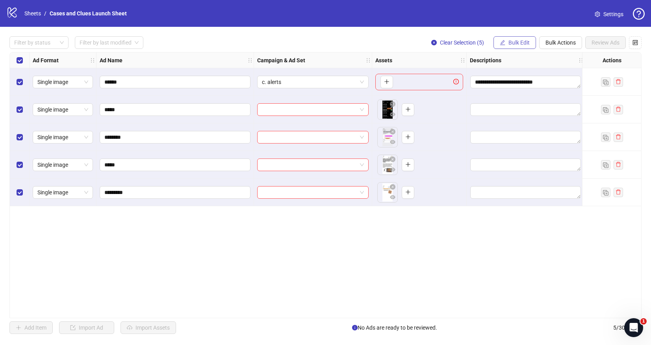
click at [514, 41] on span "Bulk Edit" at bounding box center [519, 42] width 21 height 6
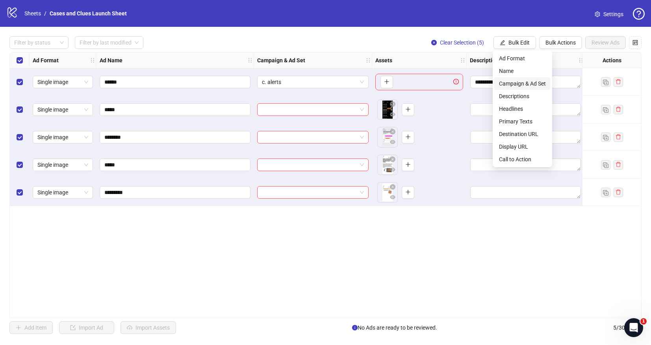
click at [514, 83] on span "Campaign & Ad Set" at bounding box center [522, 83] width 47 height 9
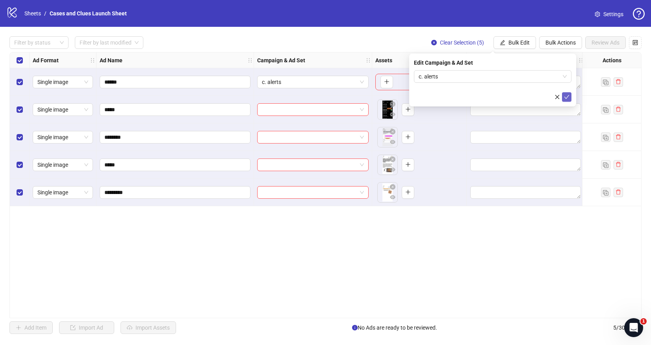
click at [567, 96] on icon "check" at bounding box center [567, 97] width 6 height 6
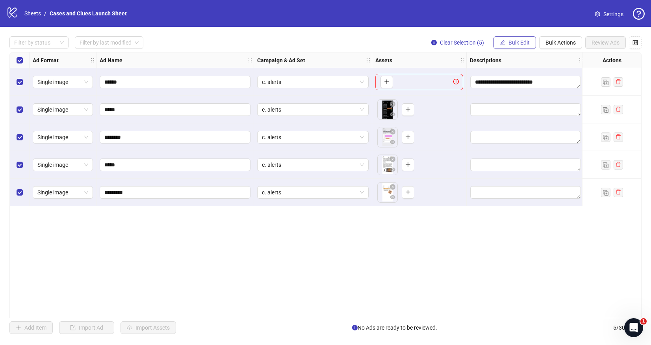
click at [517, 42] on span "Bulk Edit" at bounding box center [519, 42] width 21 height 6
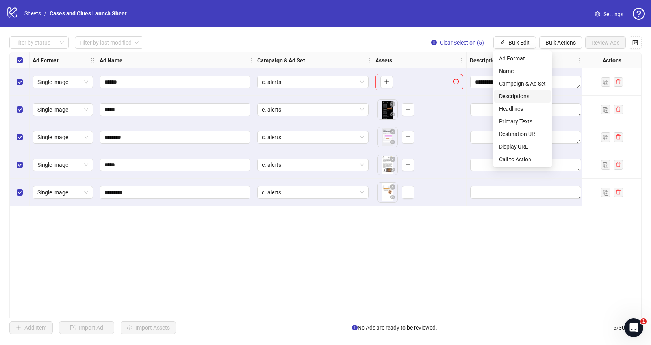
click at [520, 97] on span "Descriptions" at bounding box center [522, 96] width 47 height 9
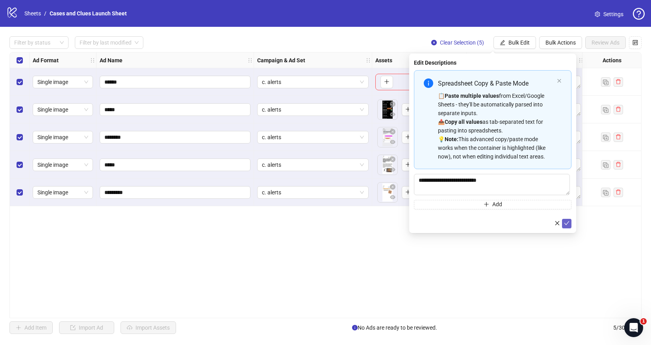
click at [568, 222] on icon "check" at bounding box center [566, 223] width 5 height 4
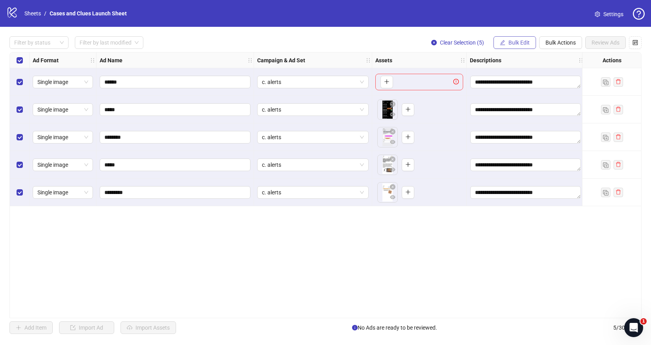
click at [510, 40] on span "Bulk Edit" at bounding box center [519, 42] width 21 height 6
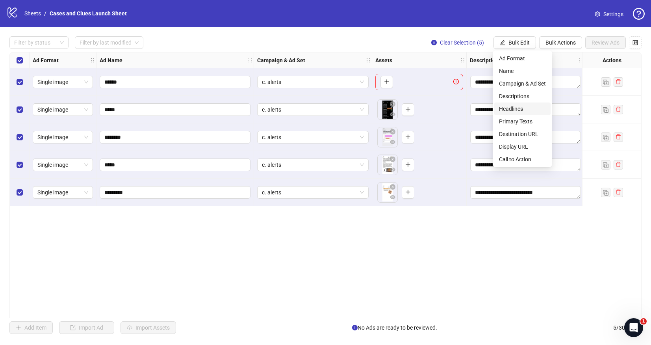
click at [524, 106] on span "Headlines" at bounding box center [522, 108] width 47 height 9
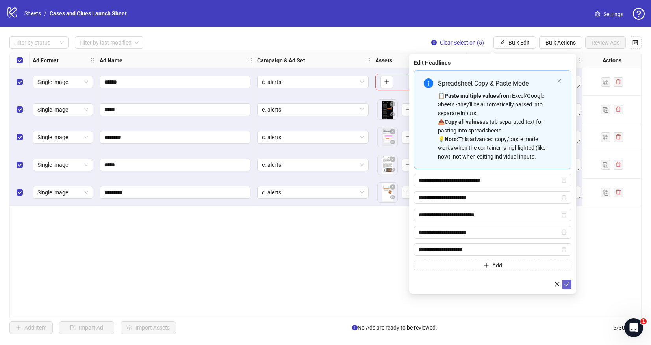
click at [569, 285] on icon "check" at bounding box center [567, 284] width 6 height 6
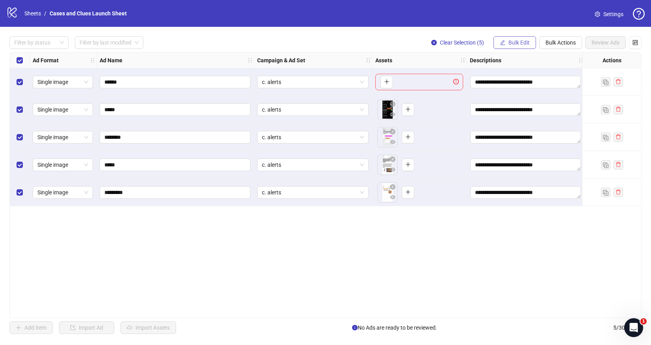
click at [513, 41] on span "Bulk Edit" at bounding box center [519, 42] width 21 height 6
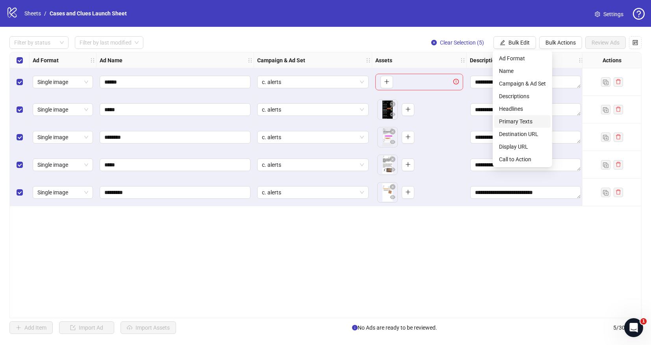
click at [519, 121] on span "Primary Texts" at bounding box center [522, 121] width 47 height 9
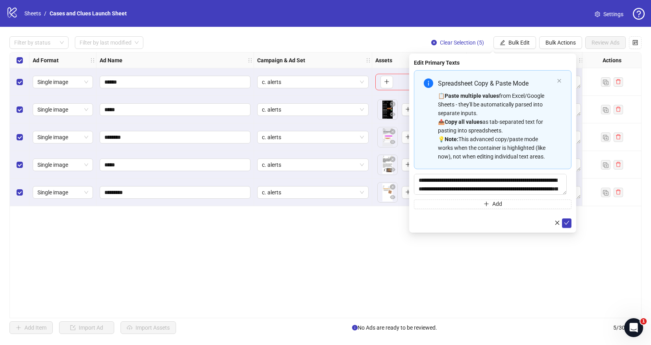
drag, startPoint x: 567, startPoint y: 222, endPoint x: 566, endPoint y: 217, distance: 4.5
click at [567, 221] on icon "check" at bounding box center [567, 223] width 6 height 6
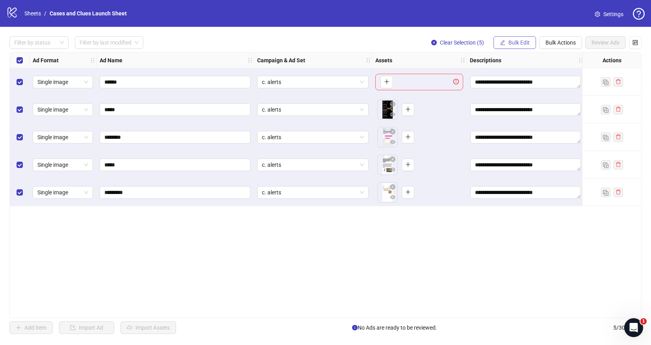
click at [520, 48] on button "Bulk Edit" at bounding box center [515, 42] width 43 height 13
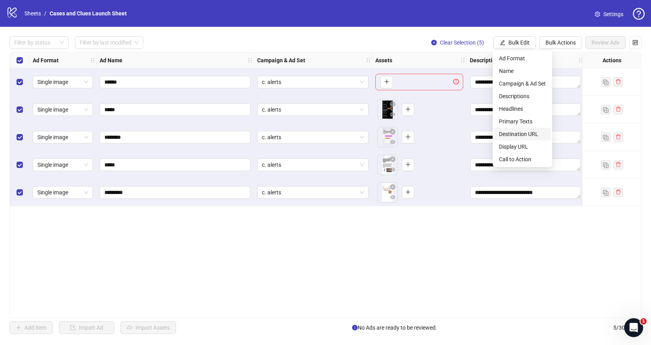
click at [523, 134] on span "Destination URL" at bounding box center [522, 134] width 47 height 9
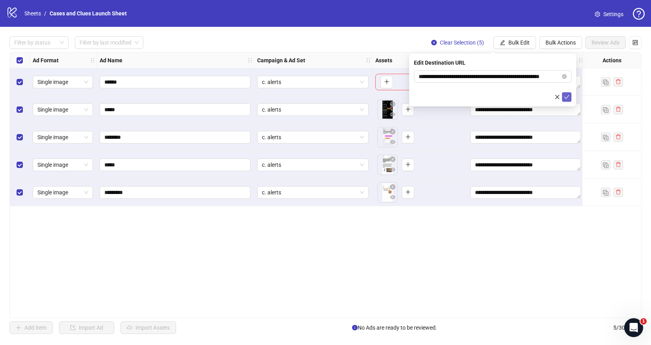
click at [568, 101] on button "submit" at bounding box center [566, 96] width 9 height 9
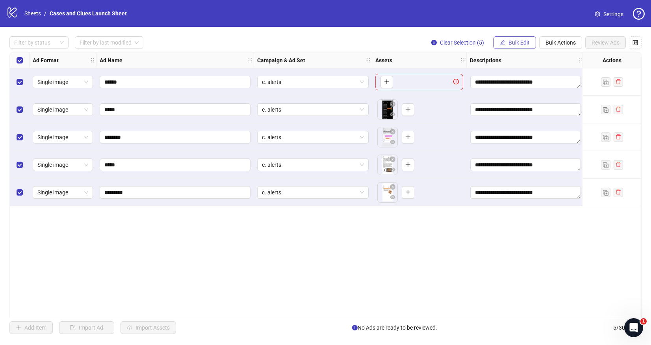
click at [520, 39] on button "Bulk Edit" at bounding box center [515, 42] width 43 height 13
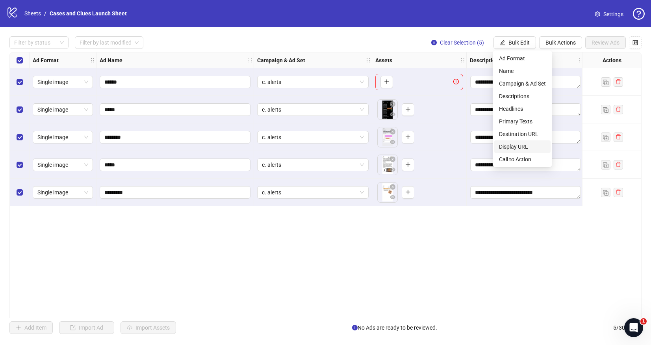
click at [524, 144] on span "Display URL" at bounding box center [522, 146] width 47 height 9
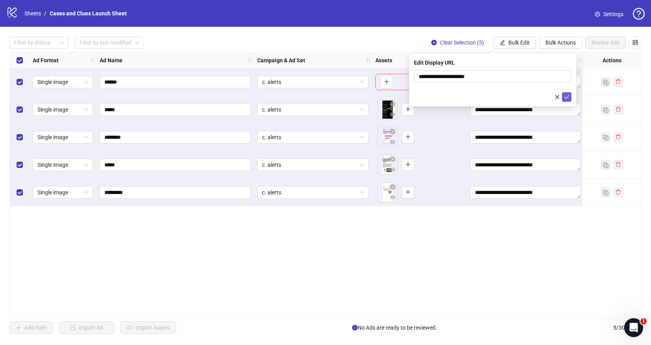
click at [568, 98] on icon "check" at bounding box center [567, 97] width 6 height 6
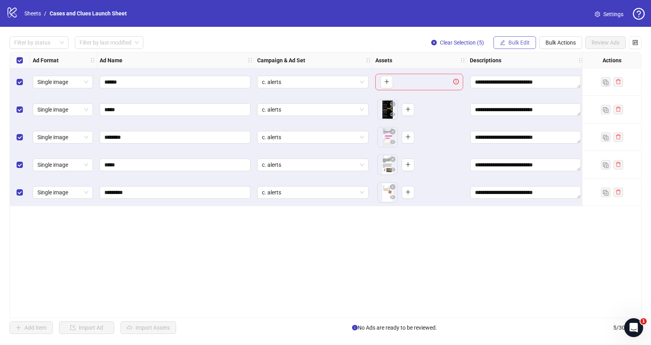
click at [521, 43] on span "Bulk Edit" at bounding box center [519, 42] width 21 height 6
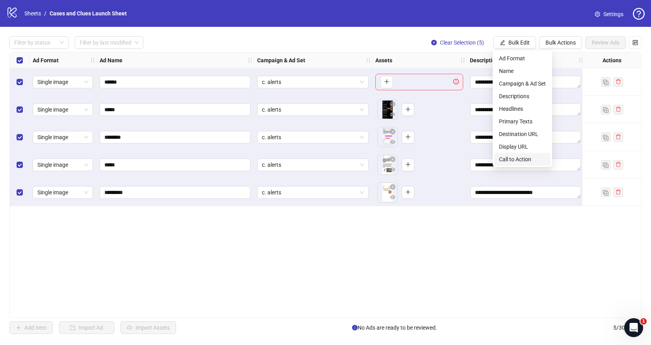
click at [542, 155] on span "Call to Action" at bounding box center [522, 159] width 47 height 9
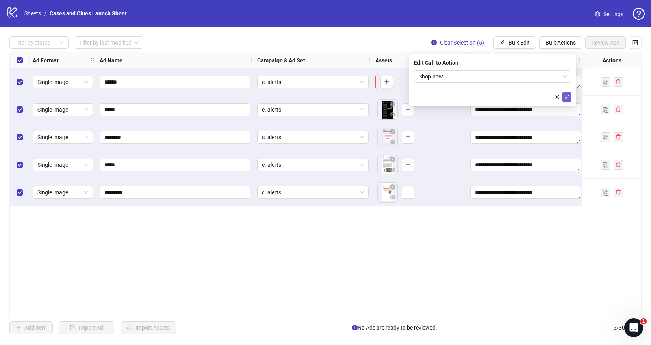
click at [570, 95] on button "submit" at bounding box center [566, 96] width 9 height 9
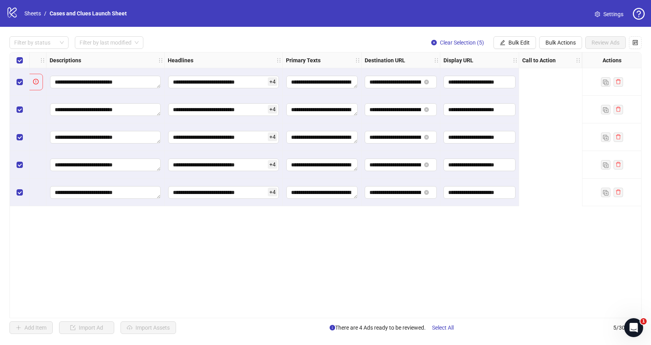
scroll to position [0, 0]
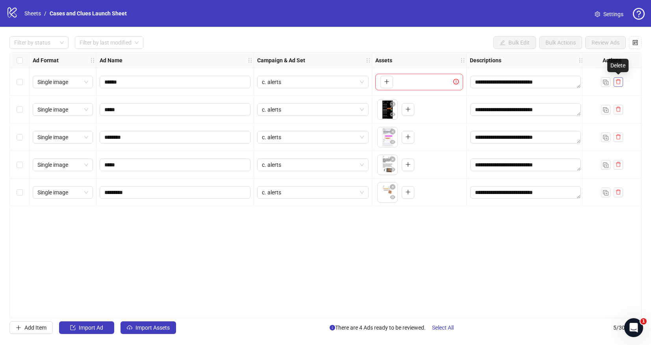
click at [619, 80] on icon "delete" at bounding box center [619, 82] width 6 height 6
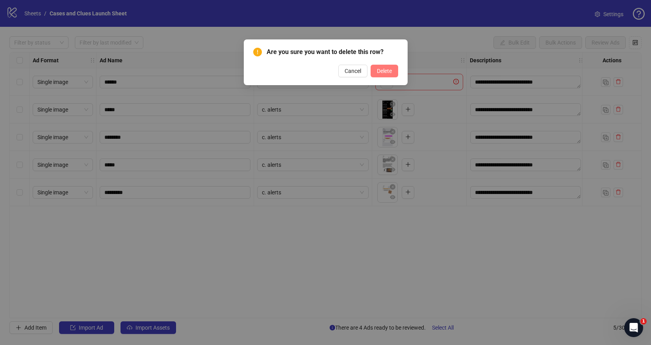
click at [388, 74] on button "Delete" at bounding box center [385, 71] width 28 height 13
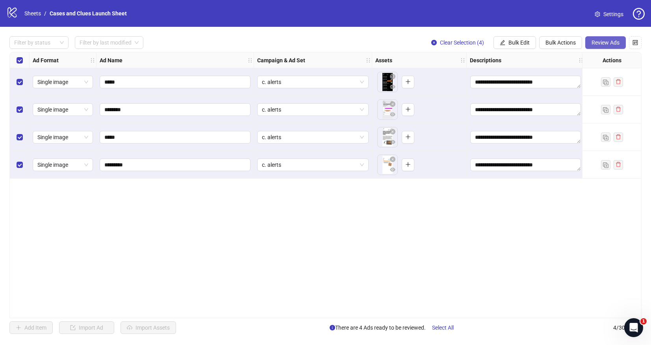
click at [599, 42] on span "Review Ads" at bounding box center [606, 42] width 28 height 6
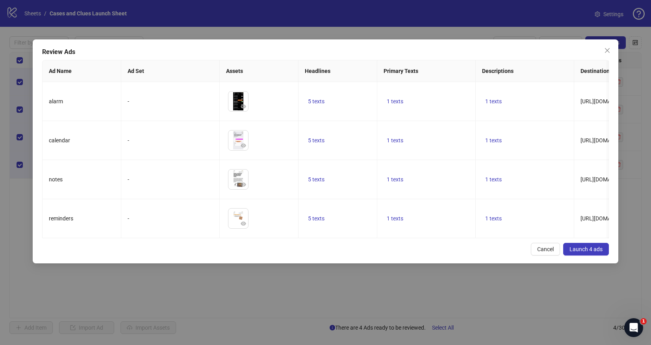
click at [578, 247] on span "Launch 4 ads" at bounding box center [586, 249] width 33 height 6
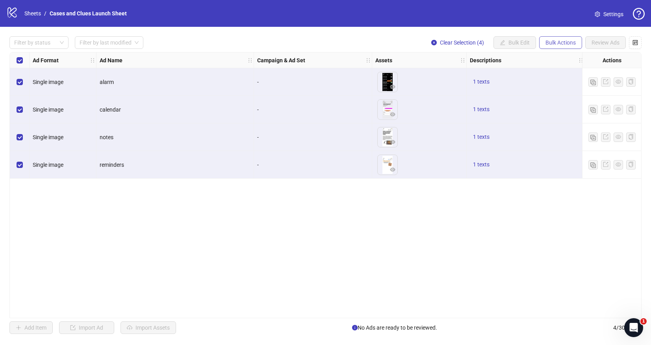
click at [555, 41] on span "Bulk Actions" at bounding box center [561, 42] width 30 height 6
click at [547, 57] on span "Delete" at bounding box center [572, 58] width 54 height 9
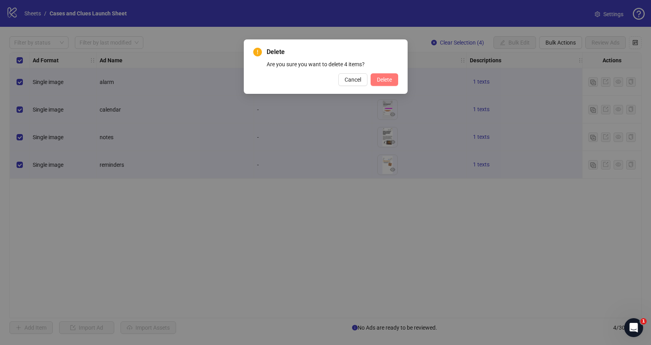
click at [382, 79] on span "Delete" at bounding box center [384, 79] width 15 height 6
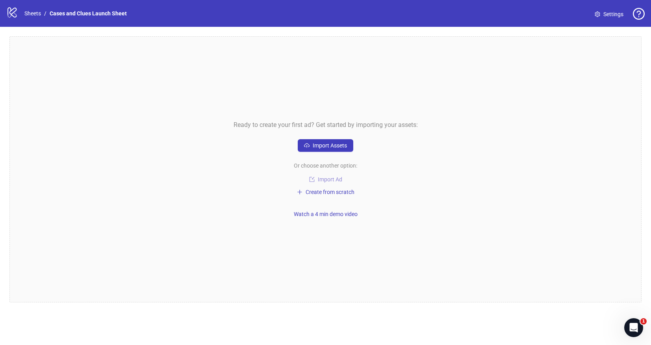
click at [328, 178] on span "Import Ad" at bounding box center [330, 179] width 24 height 6
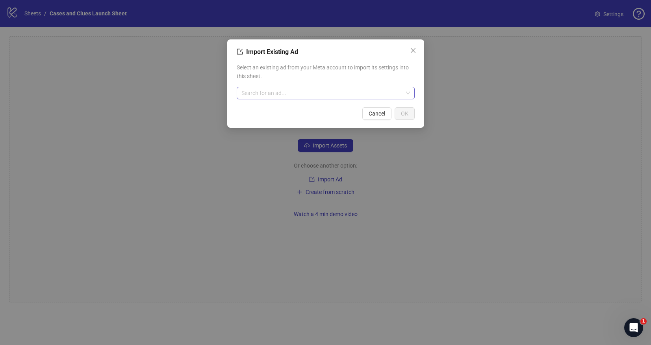
click at [306, 95] on input "search" at bounding box center [322, 93] width 162 height 12
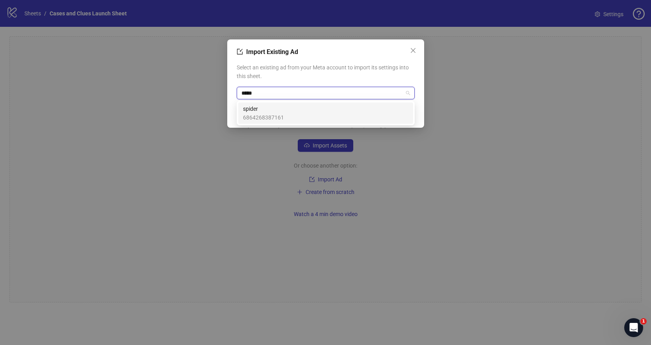
type input "******"
click at [312, 117] on div "spider 6864268387161" at bounding box center [325, 112] width 165 height 17
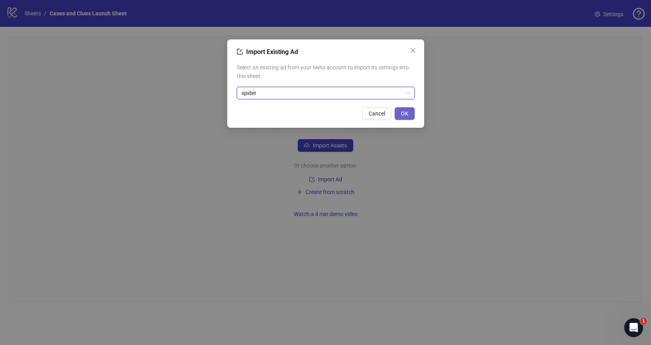
click at [408, 115] on button "OK" at bounding box center [405, 113] width 20 height 13
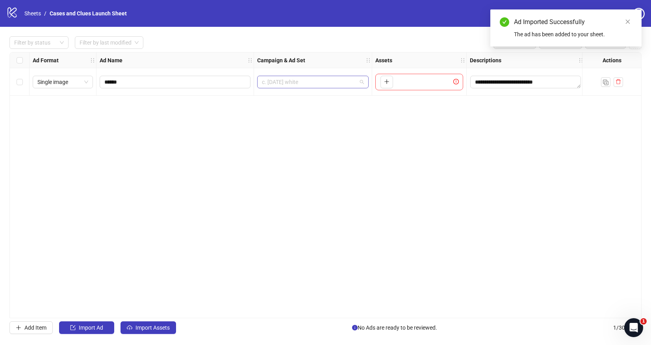
click at [358, 84] on span "c. [DATE] white" at bounding box center [313, 82] width 102 height 12
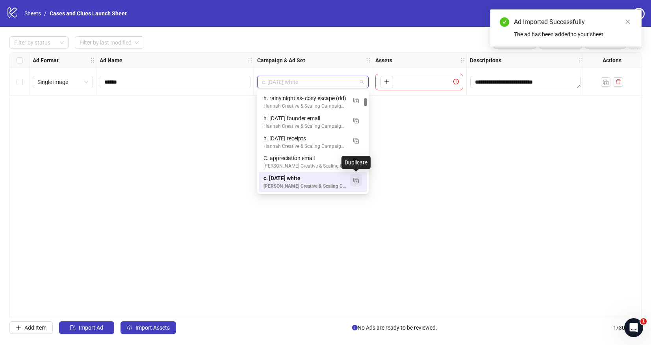
click at [356, 178] on img "button" at bounding box center [356, 181] width 6 height 6
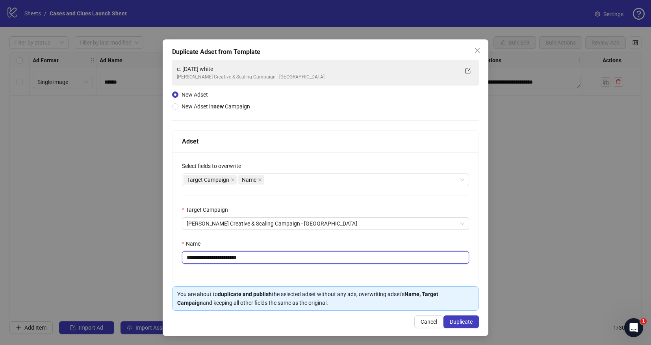
drag, startPoint x: 254, startPoint y: 256, endPoint x: 192, endPoint y: 256, distance: 62.6
click at [192, 256] on input "**********" at bounding box center [325, 257] width 287 height 13
type input "**********"
click at [459, 323] on span "Duplicate" at bounding box center [461, 321] width 23 height 6
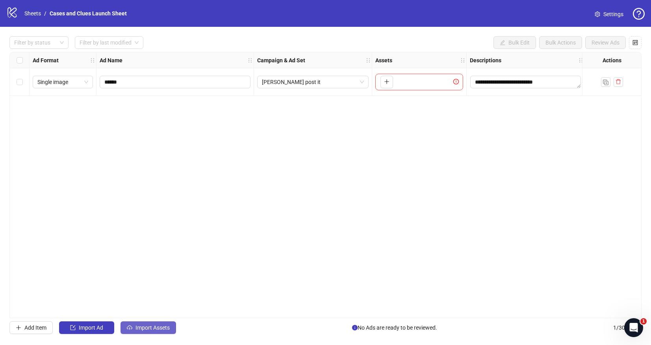
click at [136, 325] on span "Import Assets" at bounding box center [153, 327] width 34 height 6
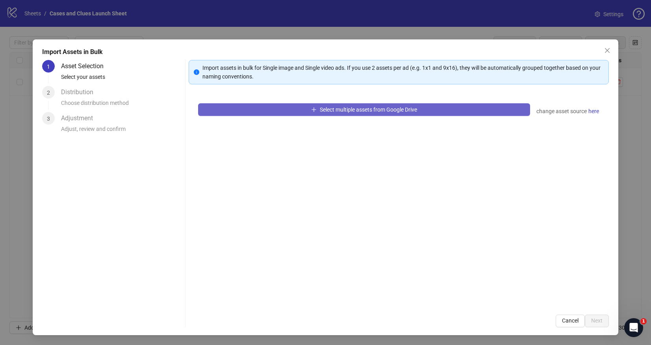
click at [312, 106] on button "Select multiple assets from Google Drive" at bounding box center [364, 109] width 332 height 13
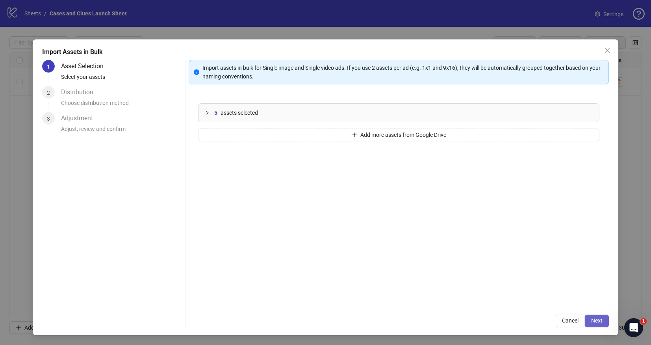
click at [597, 320] on span "Next" at bounding box center [596, 320] width 11 height 6
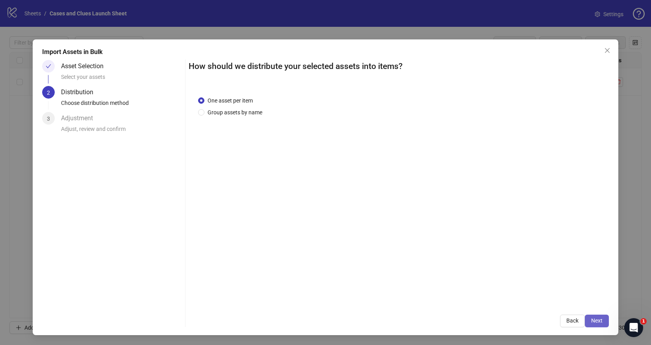
click at [595, 319] on span "Next" at bounding box center [596, 320] width 11 height 6
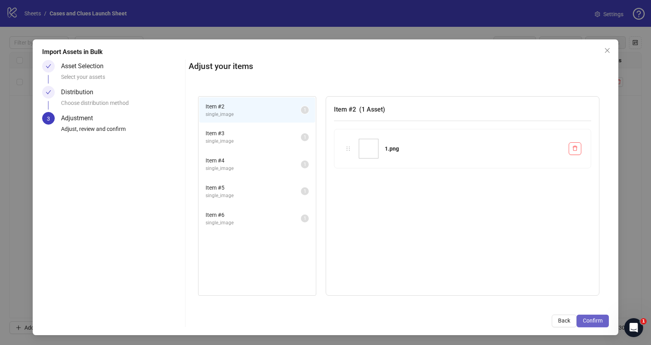
click at [590, 317] on span "Confirm" at bounding box center [593, 320] width 20 height 6
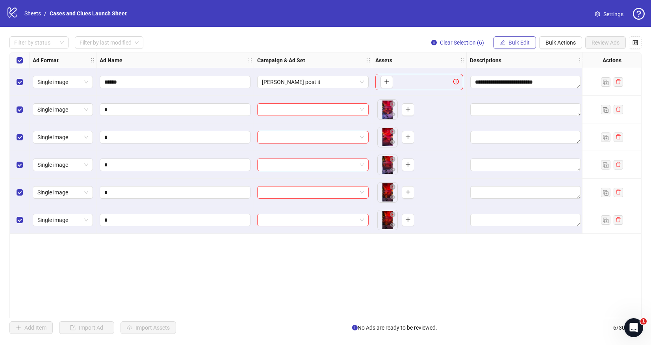
click at [518, 42] on span "Bulk Edit" at bounding box center [519, 42] width 21 height 6
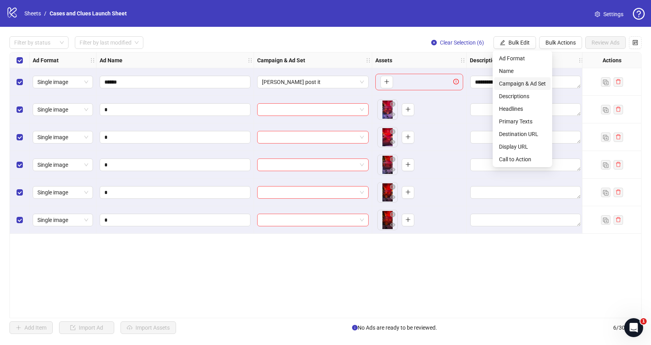
click at [520, 83] on span "Campaign & Ad Set" at bounding box center [522, 83] width 47 height 9
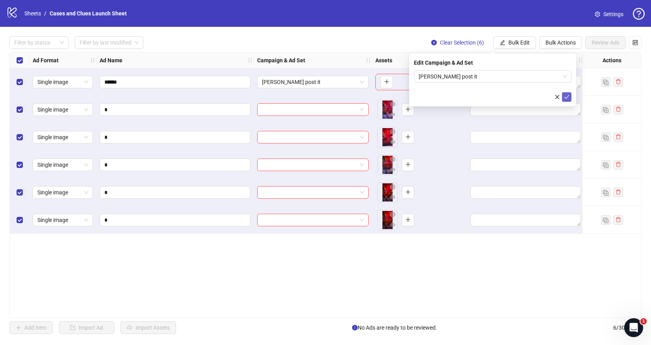
click at [569, 96] on icon "check" at bounding box center [567, 97] width 6 height 6
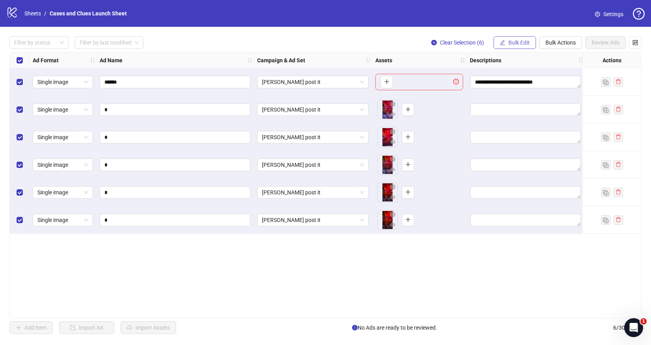
click at [520, 36] on button "Bulk Edit" at bounding box center [515, 42] width 43 height 13
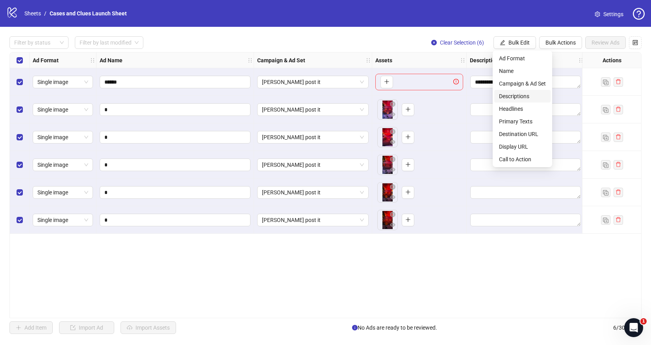
click at [520, 95] on span "Descriptions" at bounding box center [522, 96] width 47 height 9
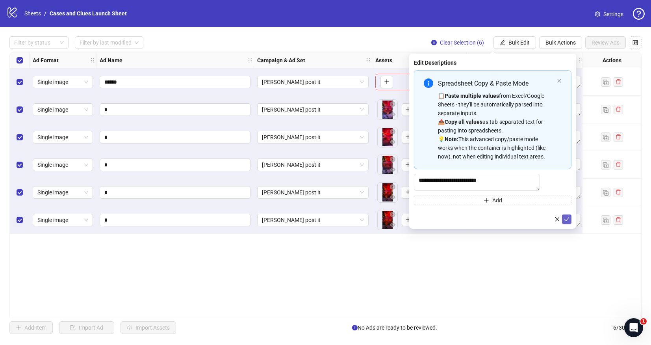
click at [566, 221] on icon "check" at bounding box center [566, 219] width 5 height 4
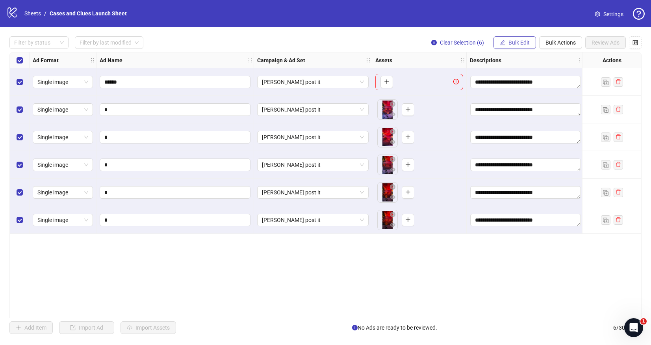
click at [509, 42] on span "Bulk Edit" at bounding box center [519, 42] width 21 height 6
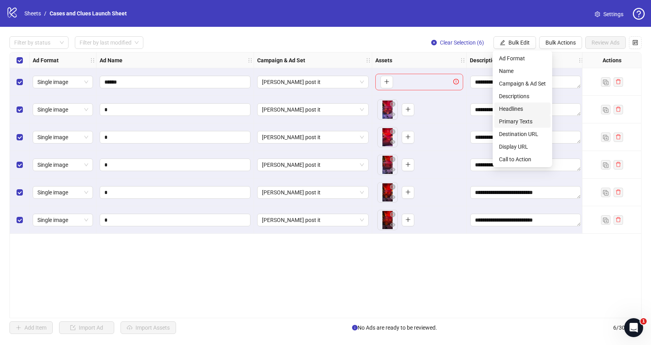
click at [511, 111] on span "Headlines" at bounding box center [522, 108] width 47 height 9
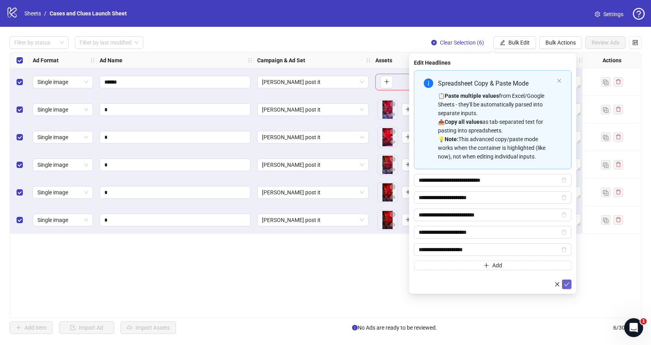
click at [566, 287] on button "submit" at bounding box center [566, 283] width 9 height 9
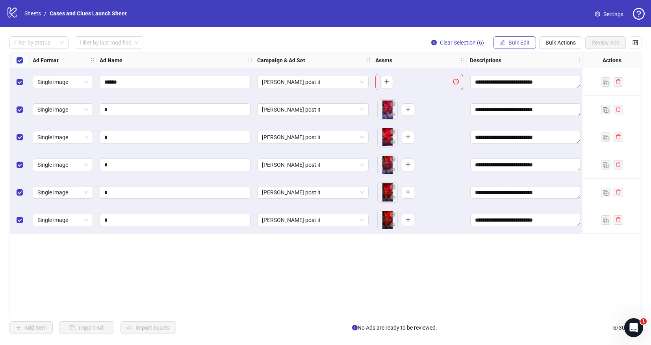
click at [519, 39] on button "Bulk Edit" at bounding box center [515, 42] width 43 height 13
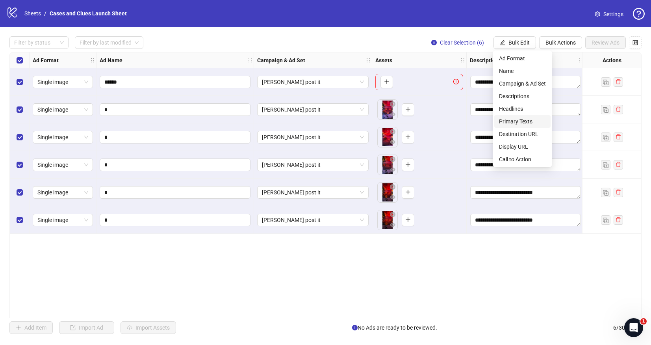
click at [509, 118] on span "Primary Texts" at bounding box center [522, 121] width 47 height 9
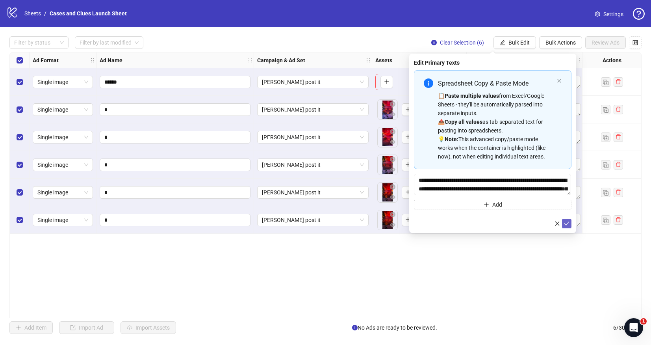
click at [566, 225] on icon "check" at bounding box center [567, 224] width 6 height 6
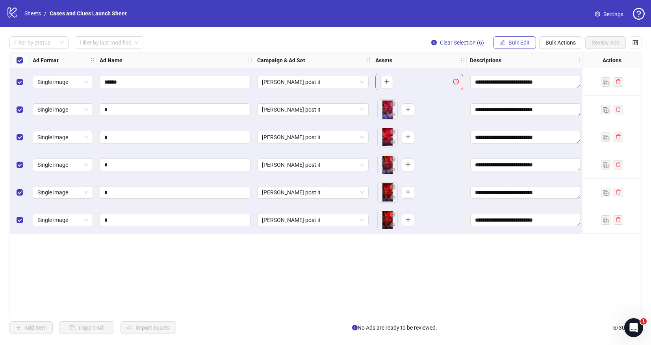
click at [517, 46] on button "Bulk Edit" at bounding box center [515, 42] width 43 height 13
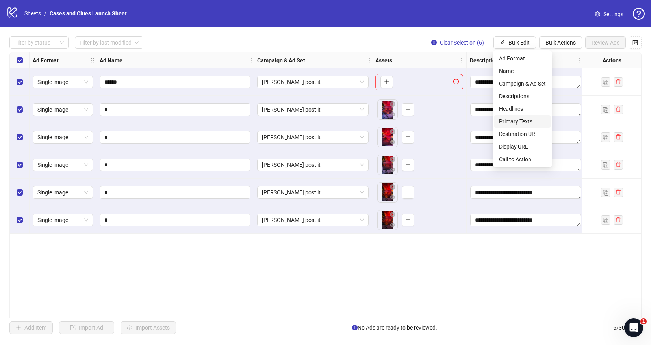
click at [522, 124] on span "Primary Texts" at bounding box center [522, 121] width 47 height 9
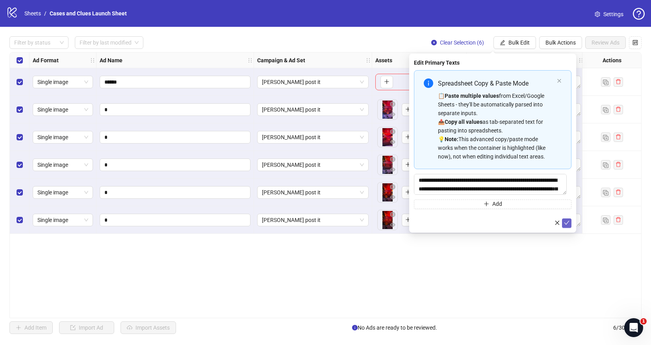
click at [567, 225] on icon "check" at bounding box center [567, 223] width 6 height 6
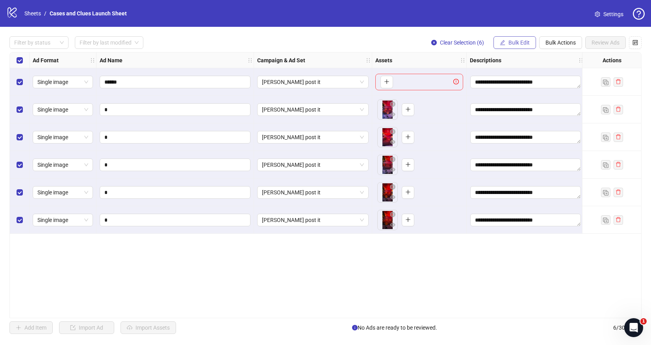
click at [525, 38] on button "Bulk Edit" at bounding box center [515, 42] width 43 height 13
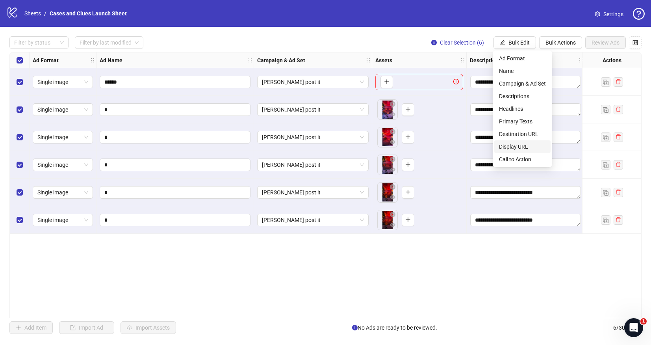
click at [522, 143] on span "Display URL" at bounding box center [522, 146] width 47 height 9
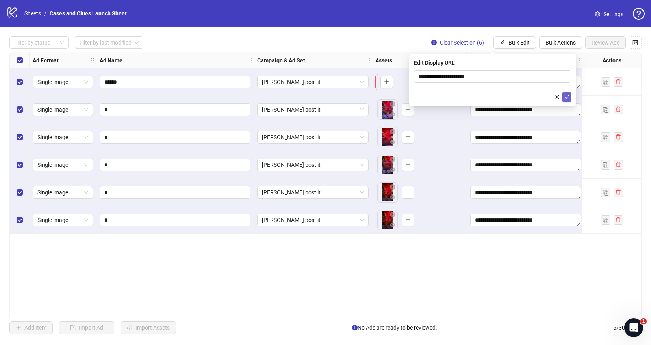
click at [568, 95] on icon "check" at bounding box center [567, 97] width 6 height 6
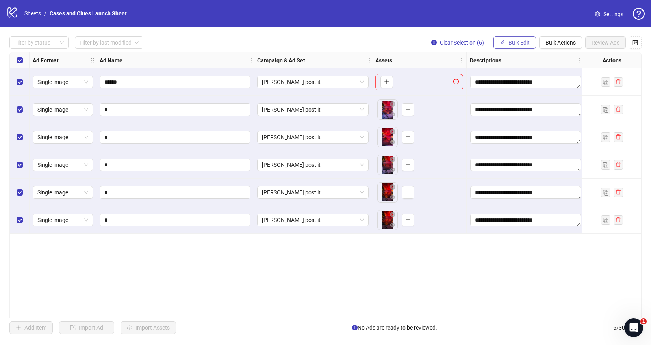
click at [520, 42] on span "Bulk Edit" at bounding box center [519, 42] width 21 height 6
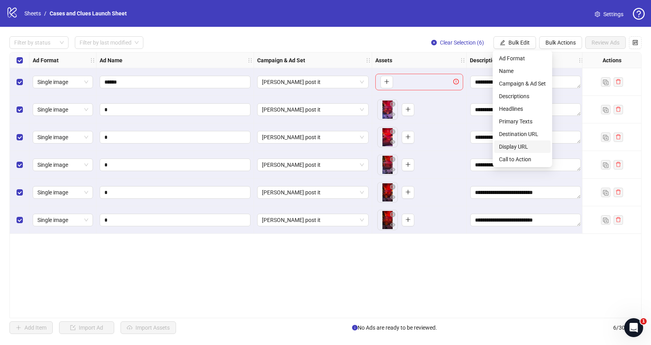
click at [527, 145] on span "Display URL" at bounding box center [522, 146] width 47 height 9
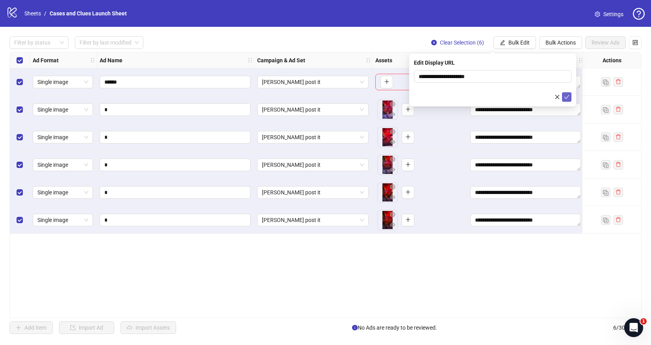
click at [567, 95] on icon "check" at bounding box center [567, 97] width 6 height 6
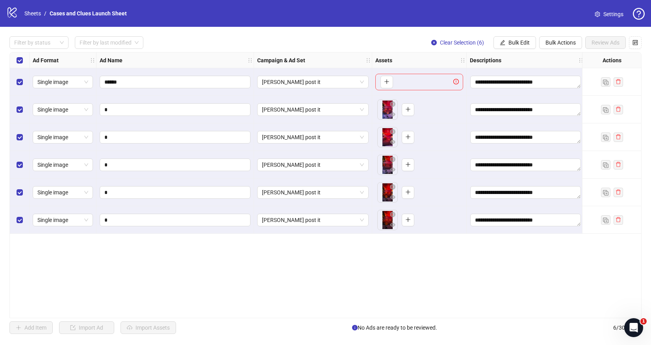
drag, startPoint x: 520, startPoint y: 43, endPoint x: 515, endPoint y: 71, distance: 28.4
click at [519, 44] on span "Bulk Edit" at bounding box center [519, 42] width 21 height 6
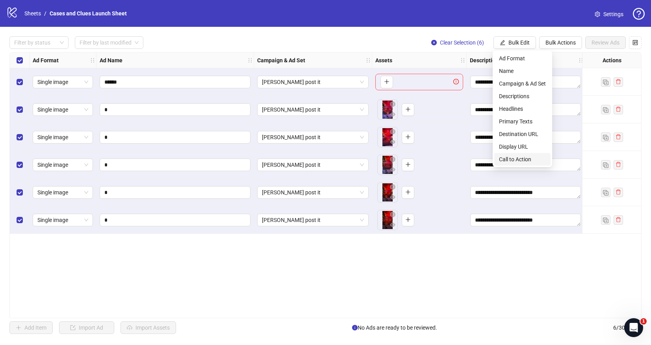
click at [525, 156] on span "Call to Action" at bounding box center [522, 159] width 47 height 9
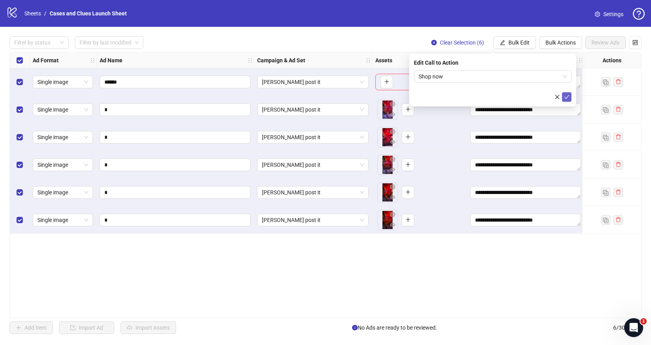
click at [567, 96] on icon "check" at bounding box center [567, 97] width 6 height 6
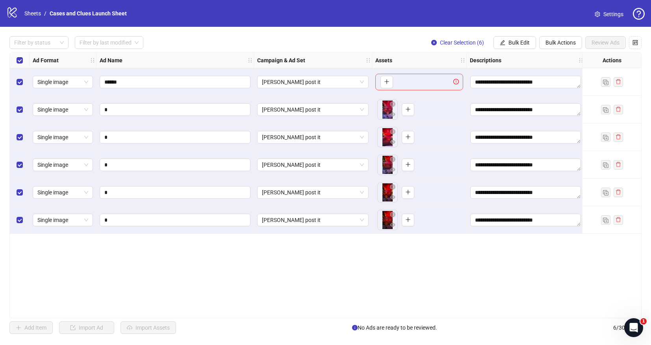
drag, startPoint x: 360, startPoint y: 314, endPoint x: 388, endPoint y: 316, distance: 28.1
click at [388, 316] on div "**********" at bounding box center [325, 185] width 632 height 266
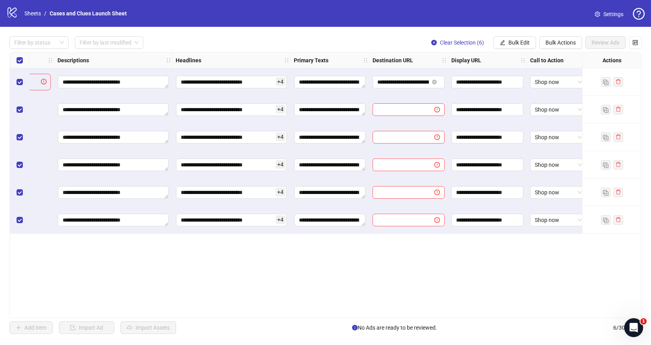
scroll to position [0, 414]
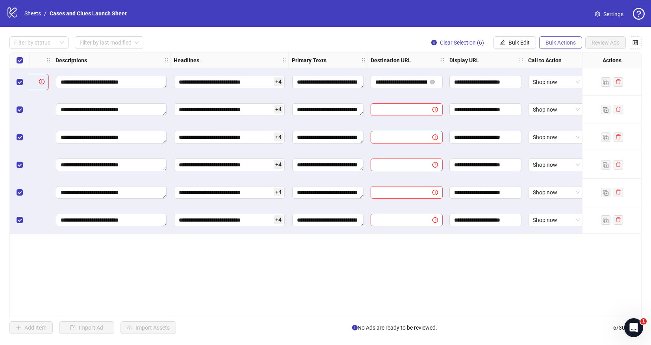
click at [550, 46] on button "Bulk Actions" at bounding box center [560, 42] width 43 height 13
click at [527, 41] on span "Bulk Edit" at bounding box center [519, 42] width 21 height 6
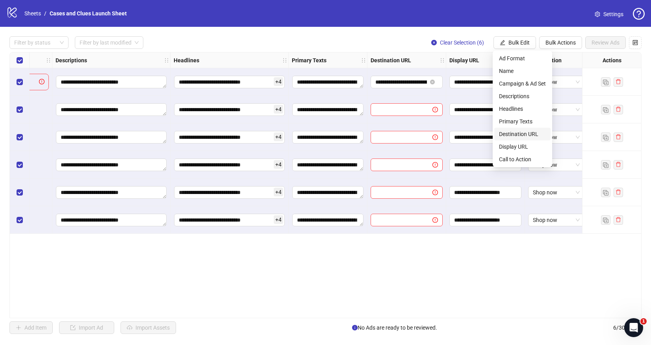
click at [526, 133] on span "Destination URL" at bounding box center [522, 134] width 47 height 9
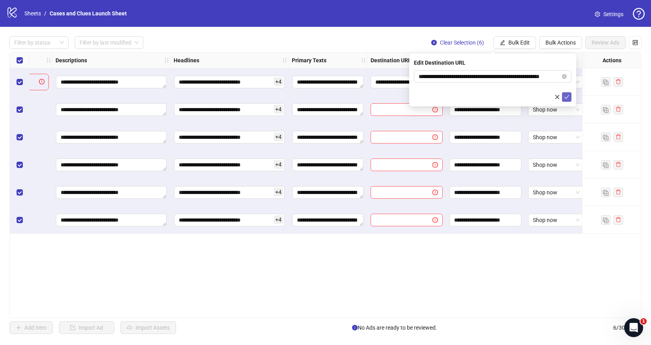
click at [568, 95] on icon "check" at bounding box center [566, 97] width 5 height 4
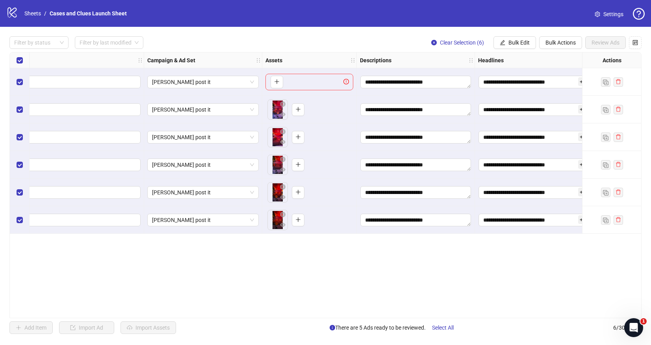
scroll to position [0, 0]
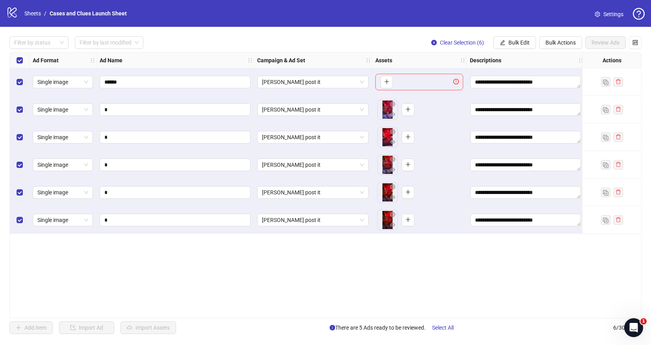
click at [16, 55] on div "Select all rows" at bounding box center [20, 60] width 20 height 16
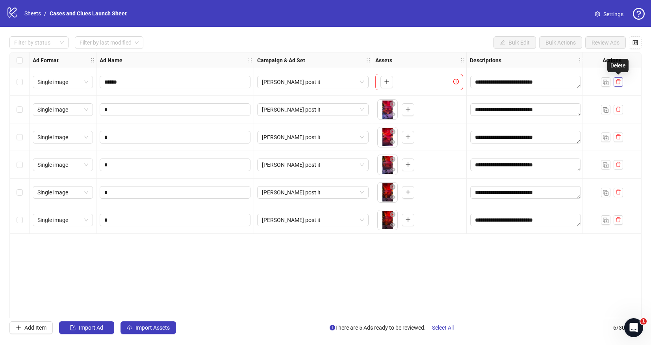
click at [620, 81] on icon "delete" at bounding box center [619, 82] width 6 height 6
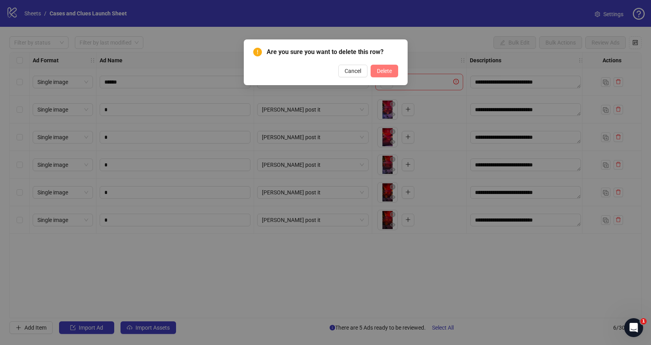
click at [392, 72] on span "Delete" at bounding box center [384, 71] width 15 height 6
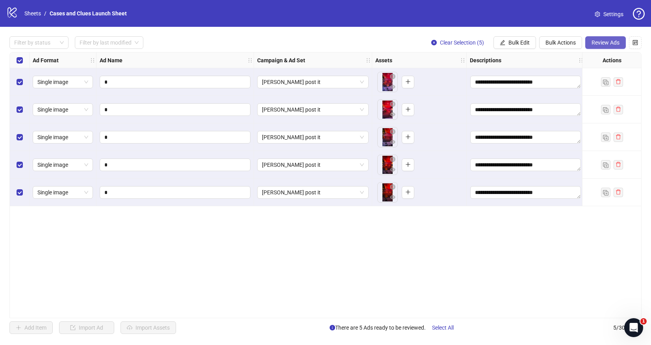
click at [609, 38] on button "Review Ads" at bounding box center [605, 42] width 41 height 13
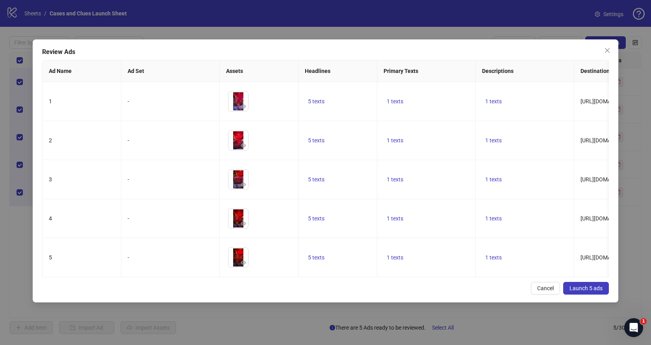
click at [580, 285] on span "Launch 5 ads" at bounding box center [586, 288] width 33 height 6
